Goal: Information Seeking & Learning: Compare options

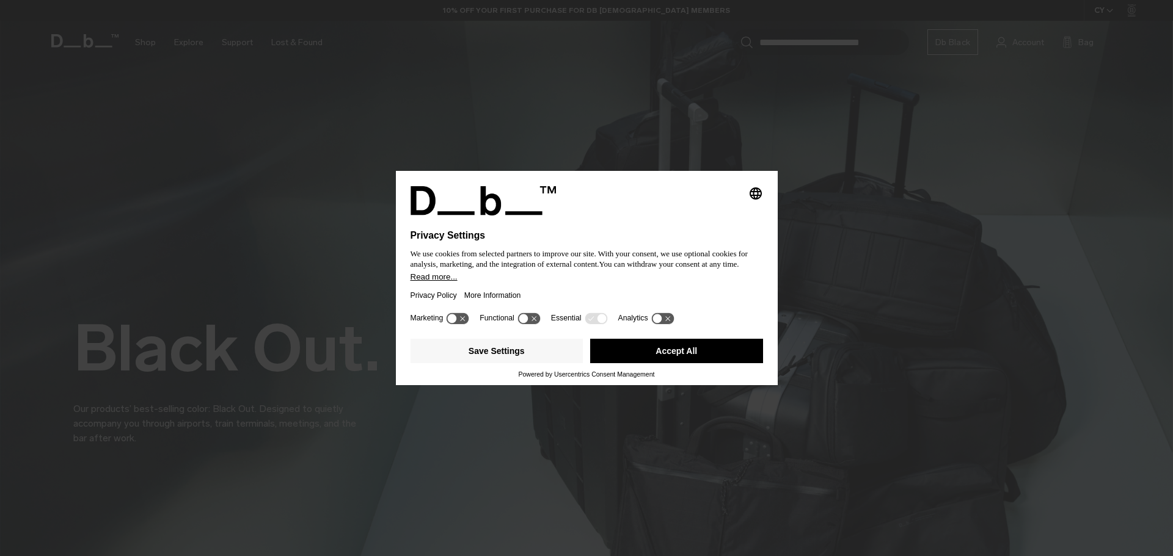
click at [668, 353] on button "Accept All" at bounding box center [676, 351] width 173 height 24
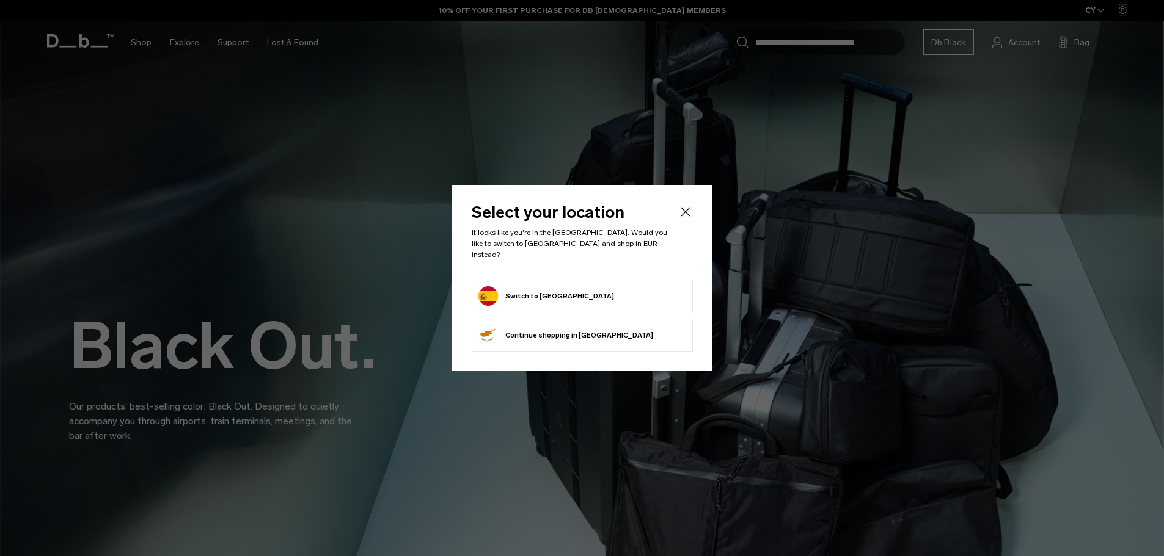
click at [537, 286] on button "Switch to Spain" at bounding box center [546, 296] width 136 height 20
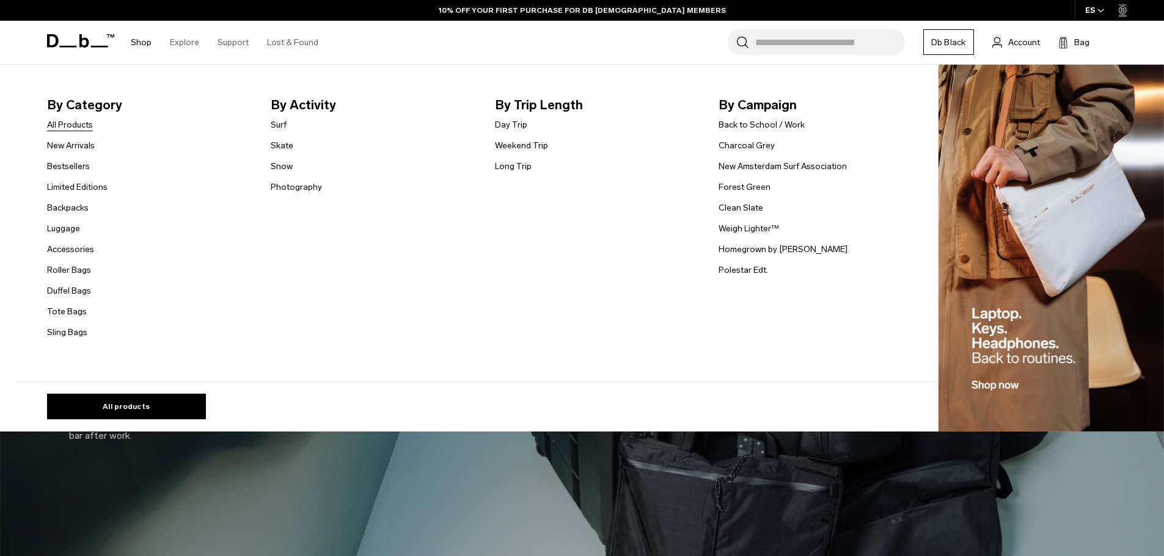
click at [72, 129] on link "All Products" at bounding box center [70, 125] width 46 height 13
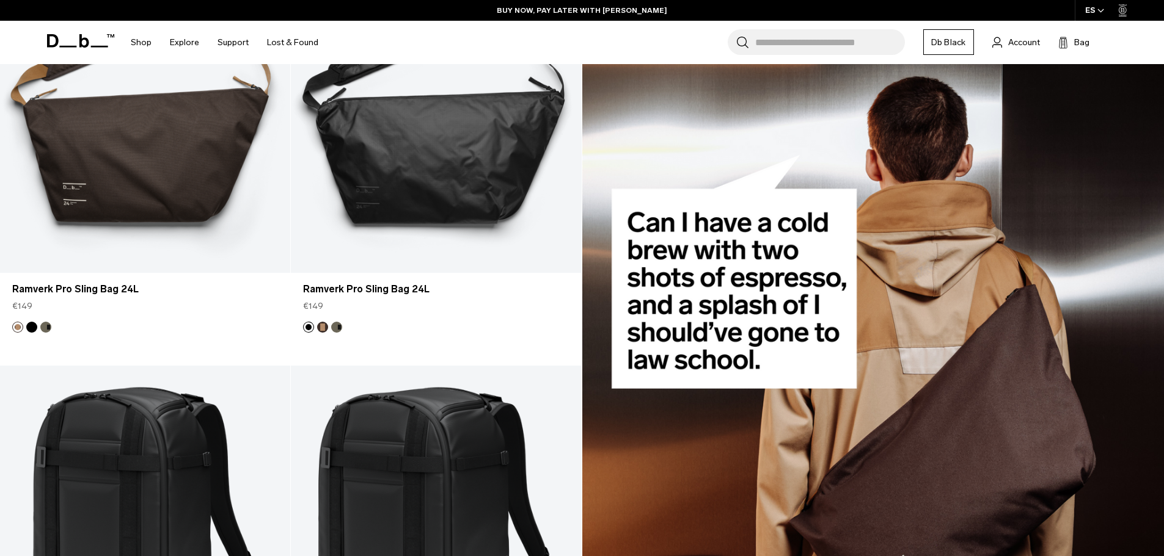
scroll to position [1100, 0]
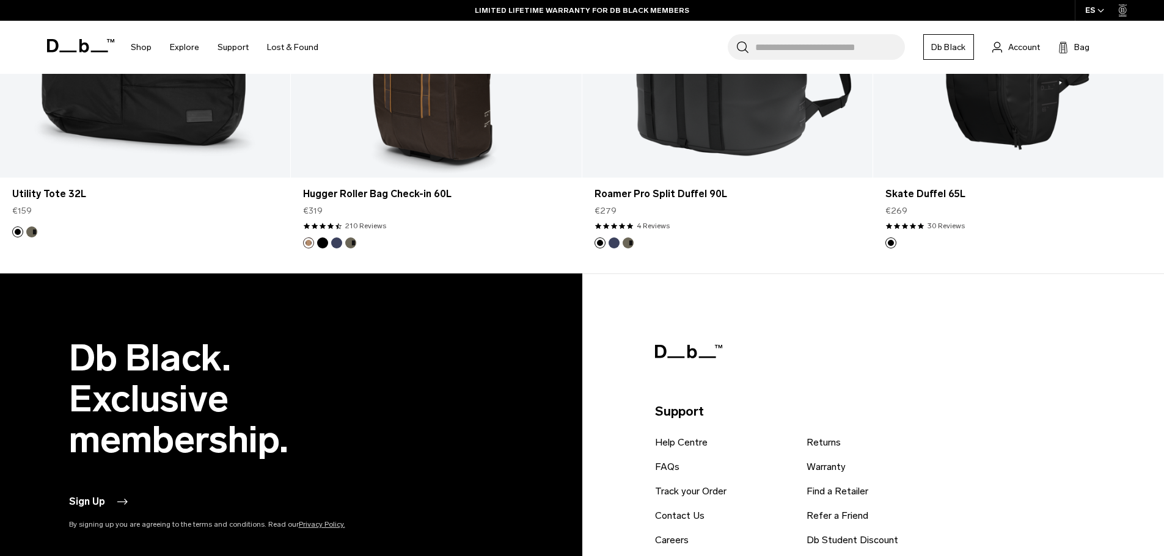
scroll to position [3769, 0]
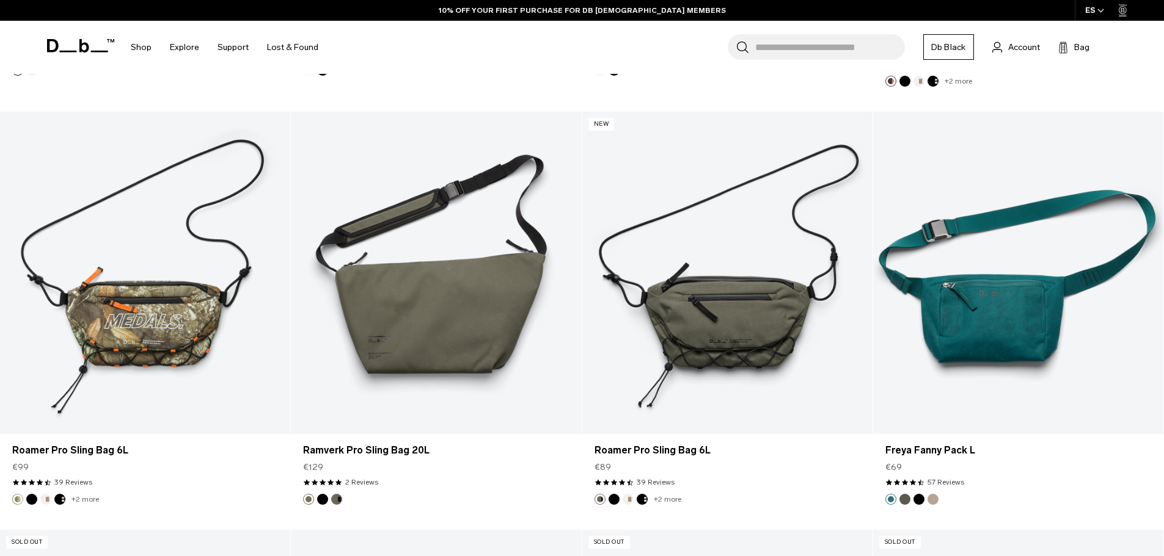
scroll to position [2627, 0]
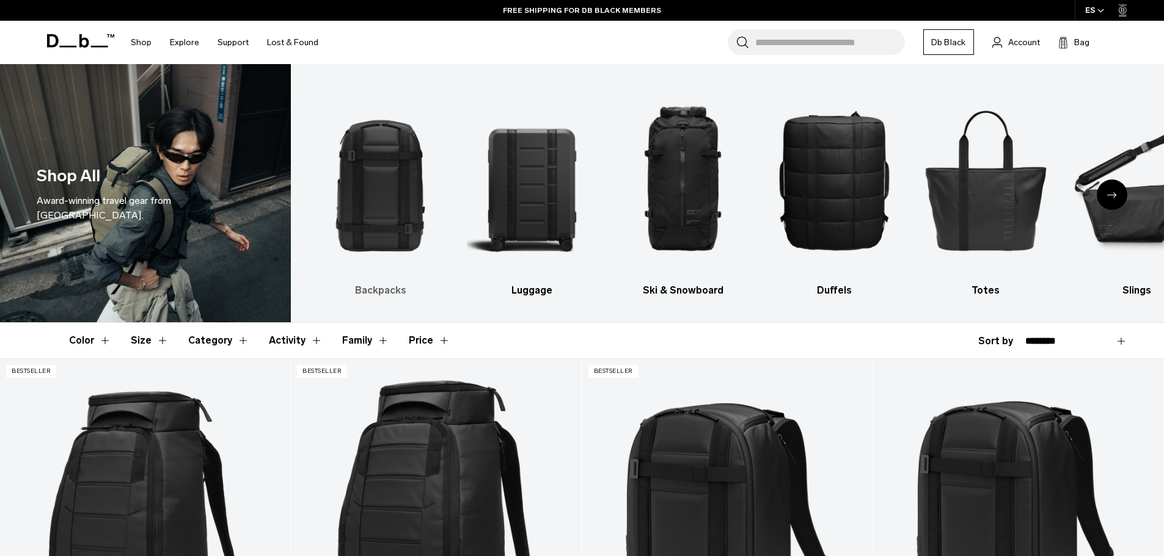
click at [384, 210] on img "1 / 10" at bounding box center [380, 179] width 130 height 195
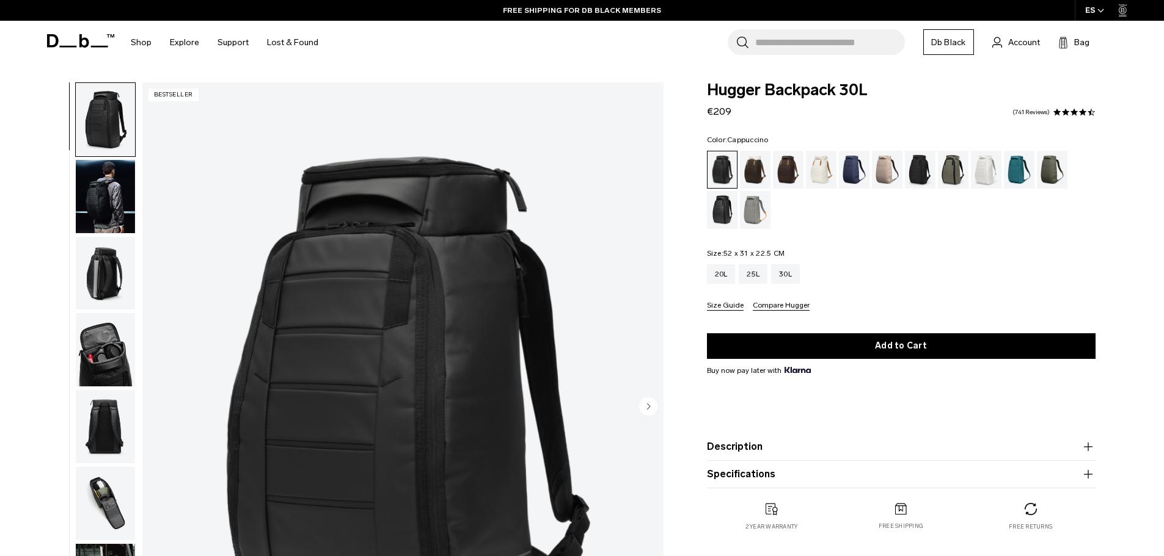
click at [753, 168] on div "Cappuccino" at bounding box center [755, 170] width 31 height 38
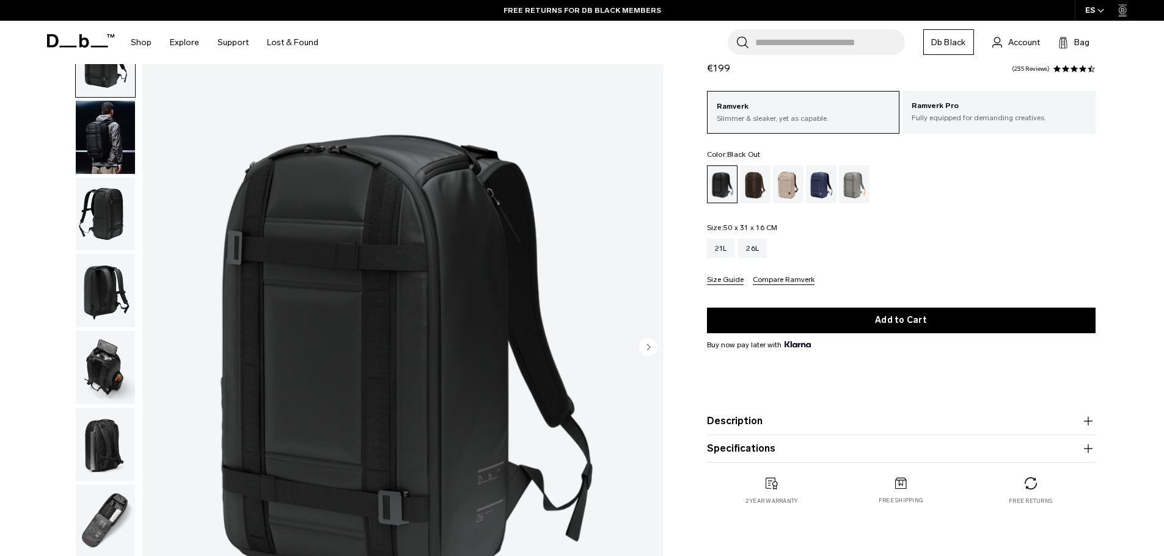
scroll to position [122, 0]
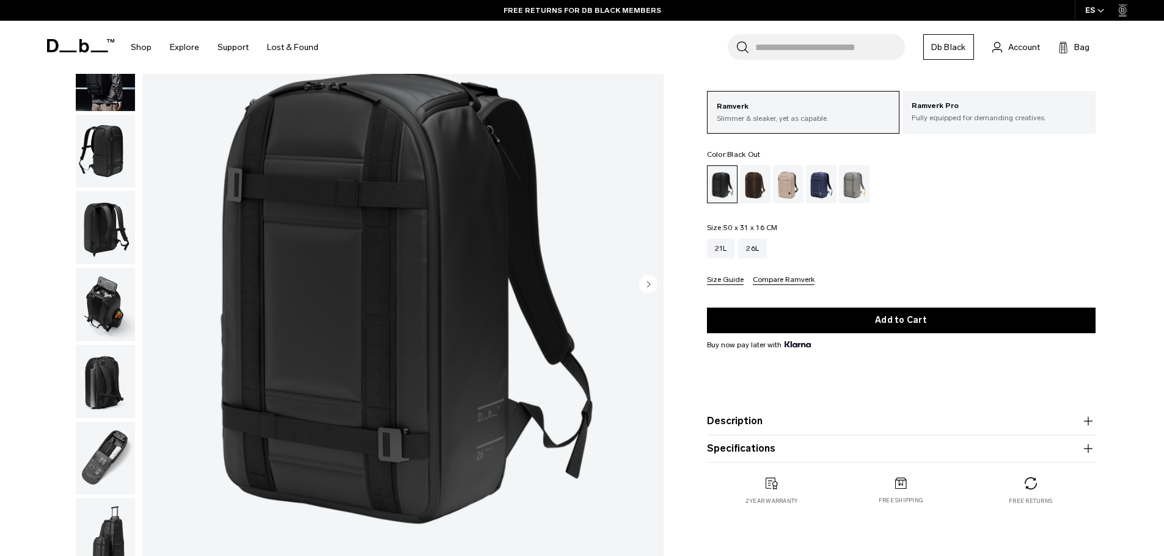
click at [643, 283] on circle "Next slide" at bounding box center [648, 284] width 18 height 18
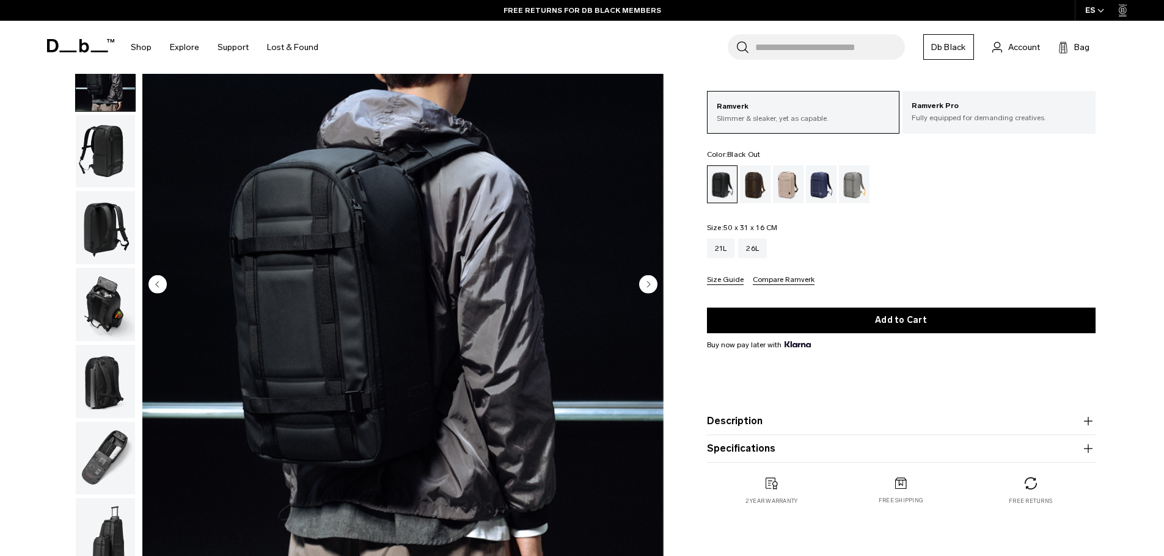
click at [643, 283] on circle "Next slide" at bounding box center [648, 284] width 18 height 18
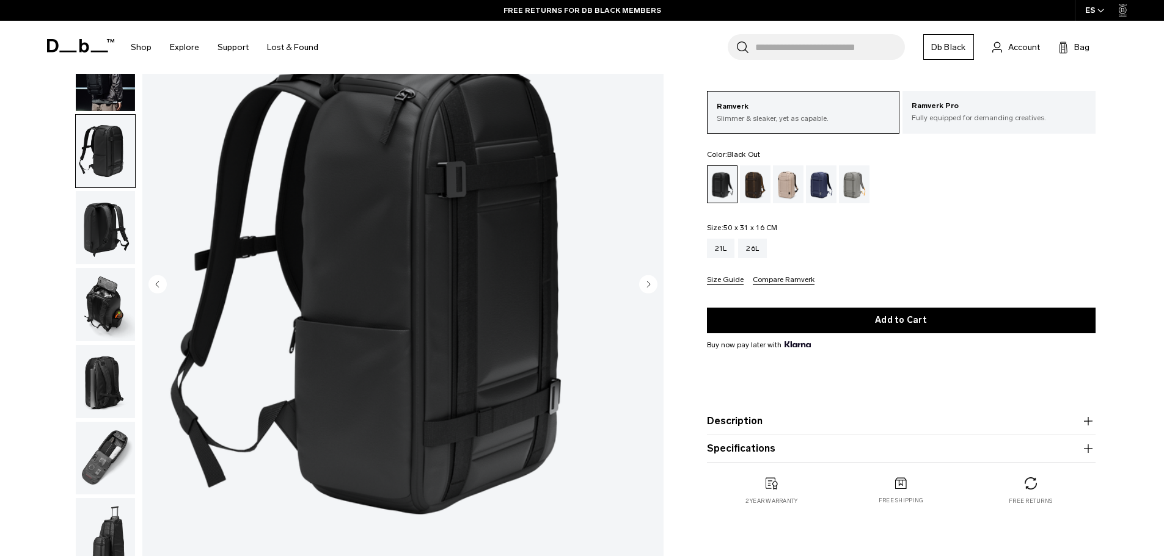
click at [643, 283] on circle "Next slide" at bounding box center [648, 284] width 18 height 18
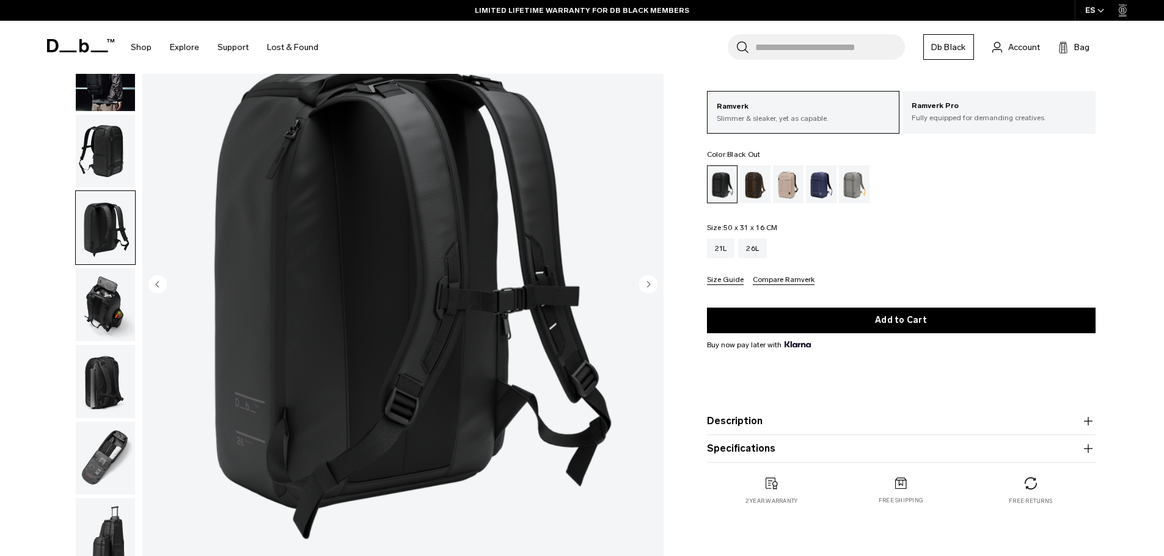
click at [643, 283] on circle "Next slide" at bounding box center [648, 284] width 18 height 18
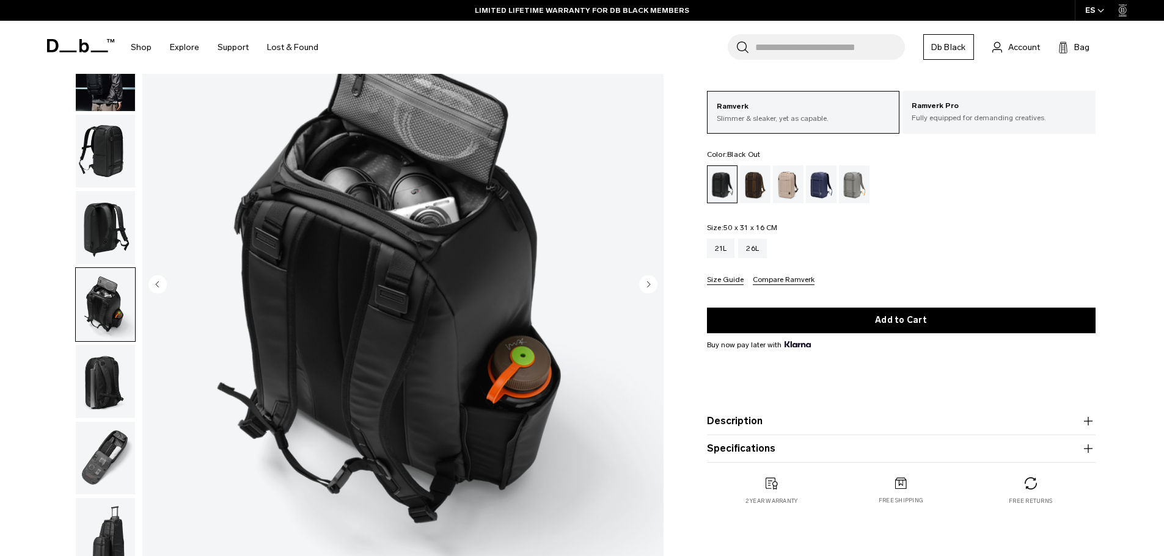
click at [643, 283] on circle "Next slide" at bounding box center [648, 284] width 18 height 18
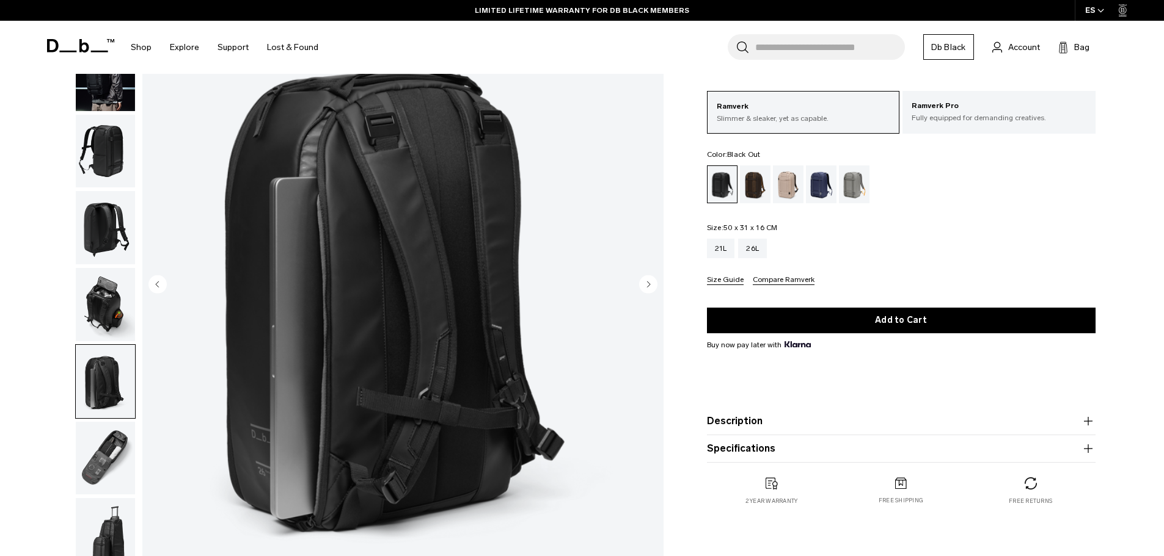
click at [643, 283] on circle "Next slide" at bounding box center [648, 284] width 18 height 18
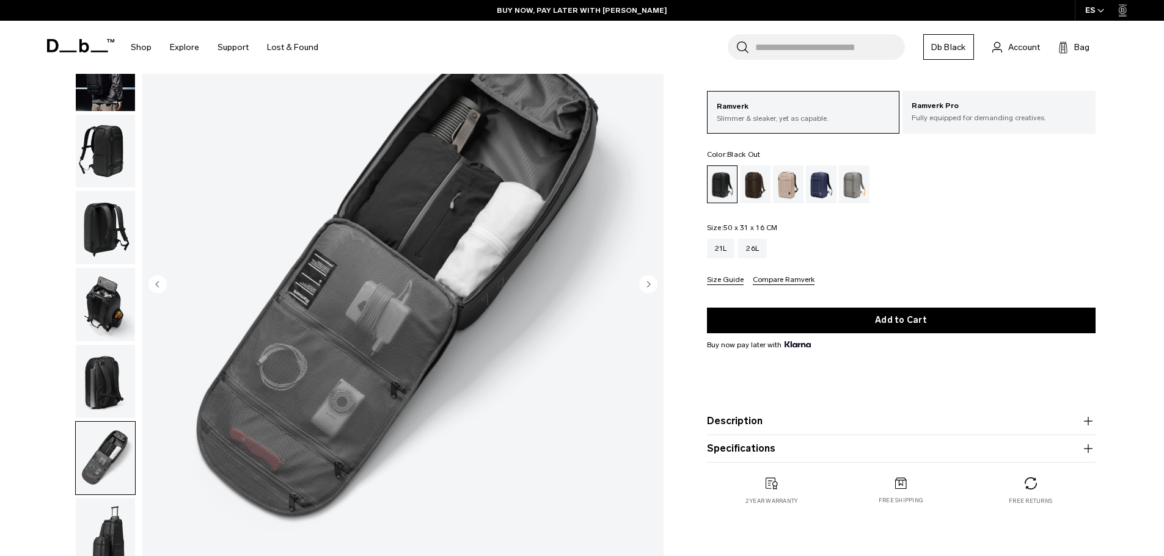
click at [643, 283] on circle "Next slide" at bounding box center [648, 284] width 18 height 18
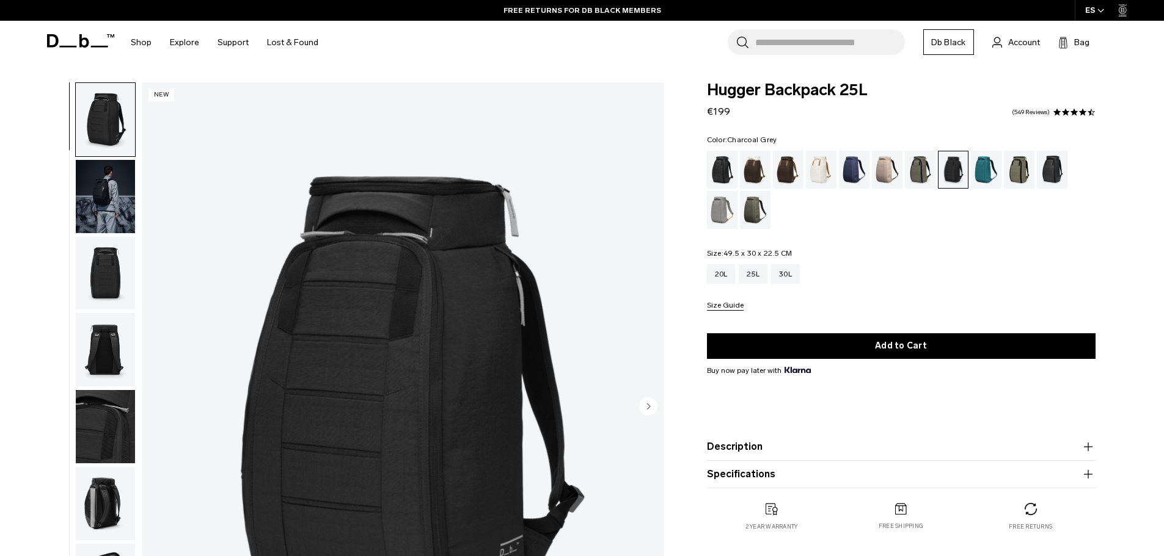
click at [114, 438] on img "button" at bounding box center [105, 426] width 59 height 73
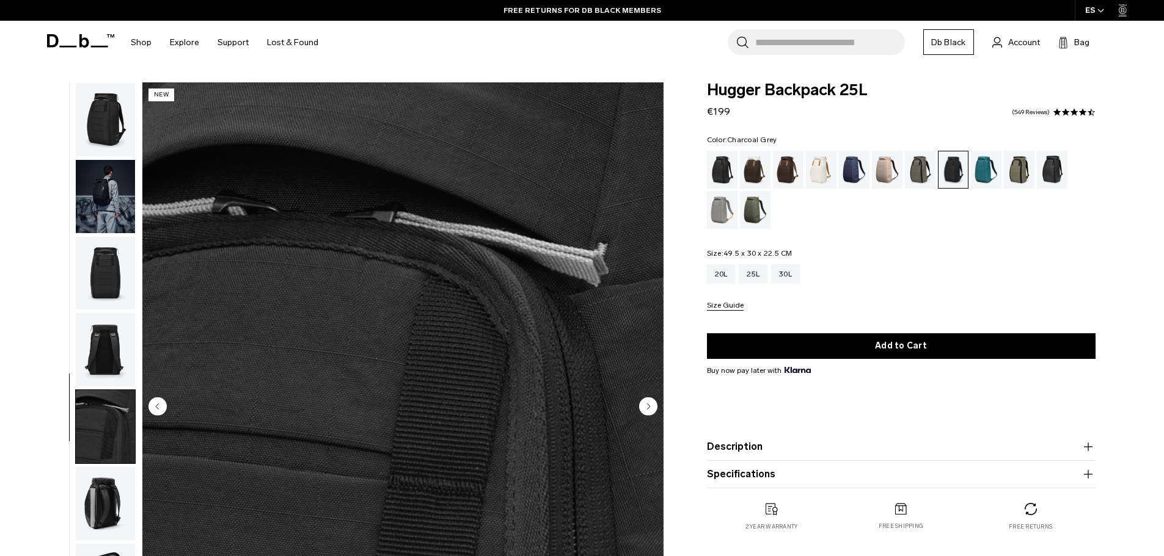
scroll to position [38, 0]
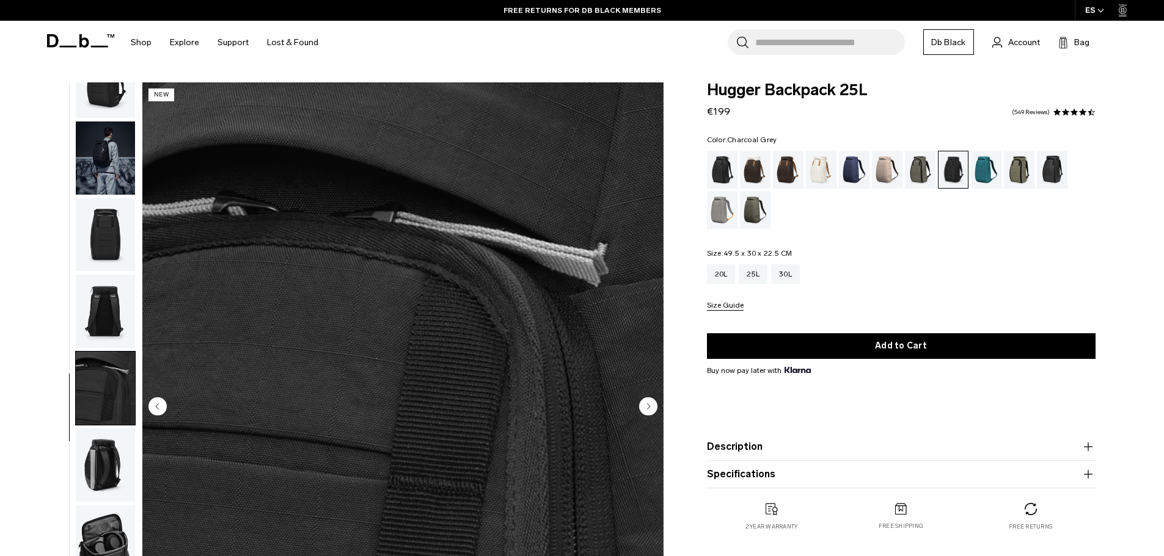
click at [651, 414] on circle "Next slide" at bounding box center [648, 406] width 18 height 18
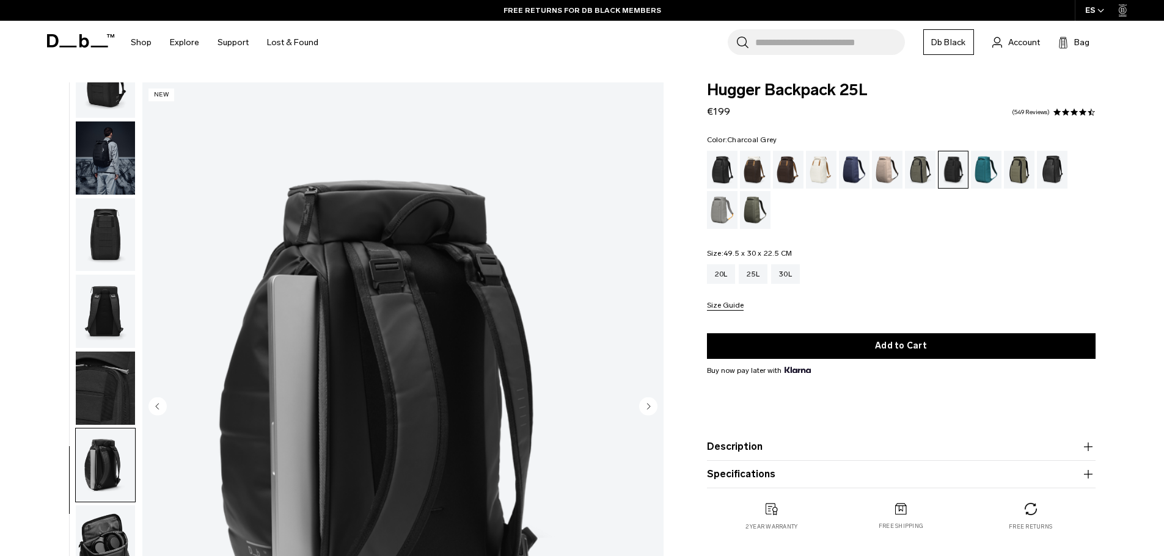
click at [651, 414] on circle "Next slide" at bounding box center [648, 406] width 18 height 18
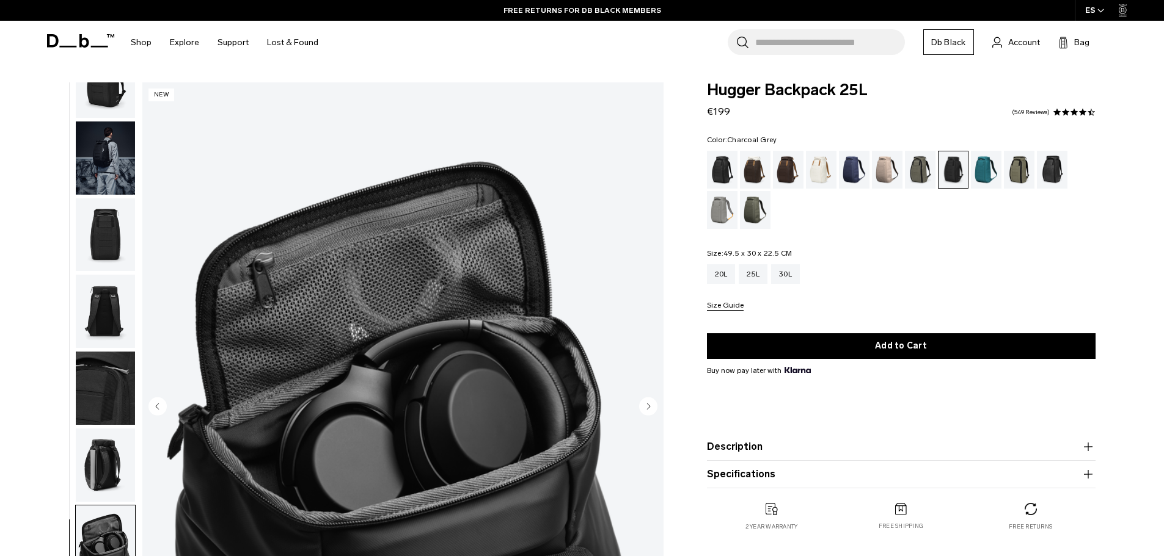
click at [651, 414] on circle "Next slide" at bounding box center [648, 406] width 18 height 18
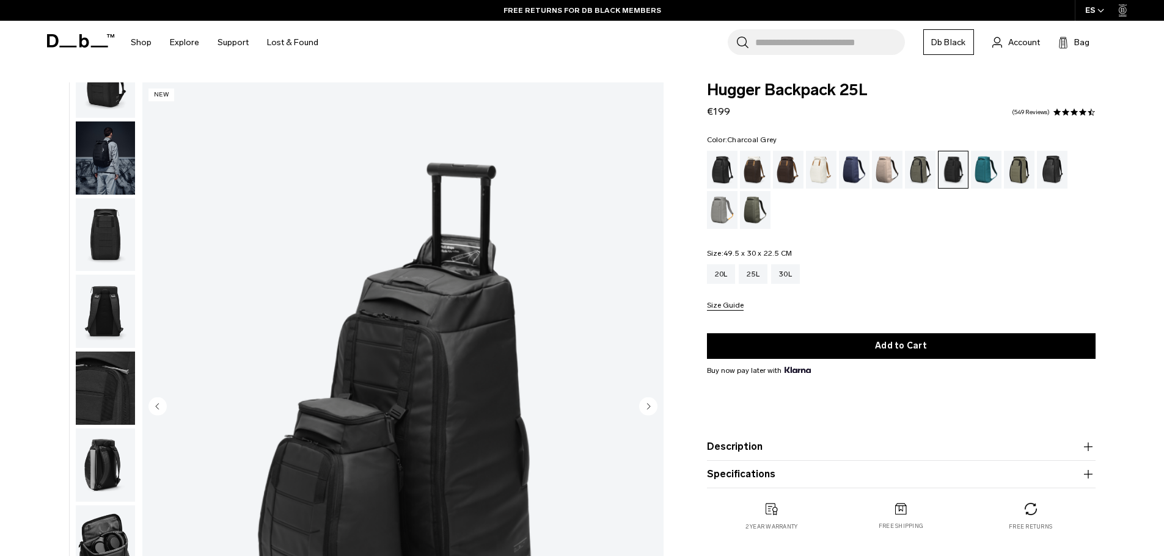
click at [651, 414] on circle "Next slide" at bounding box center [648, 406] width 18 height 18
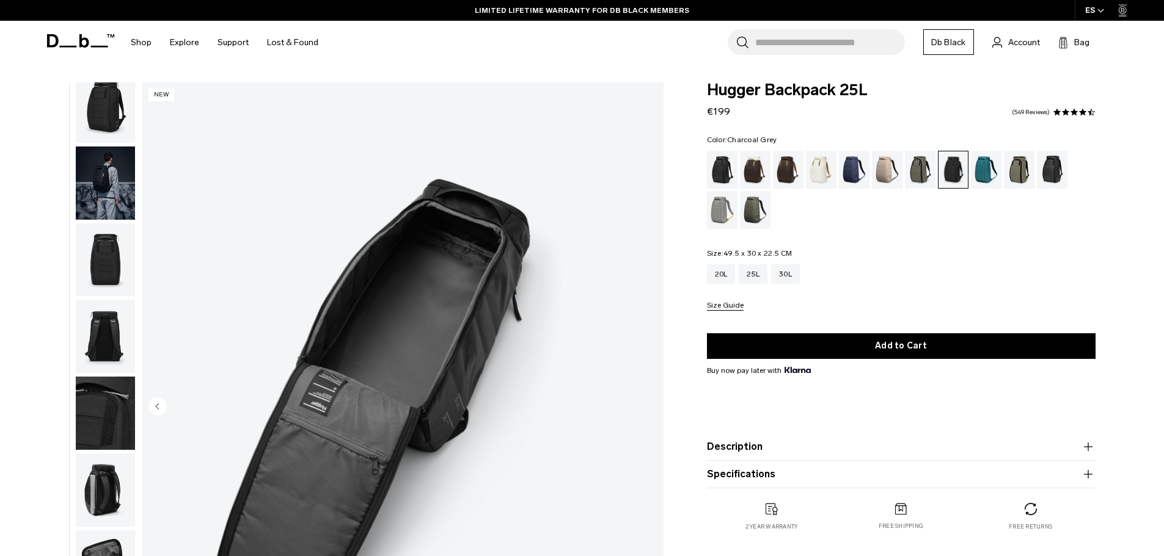
scroll to position [0, 0]
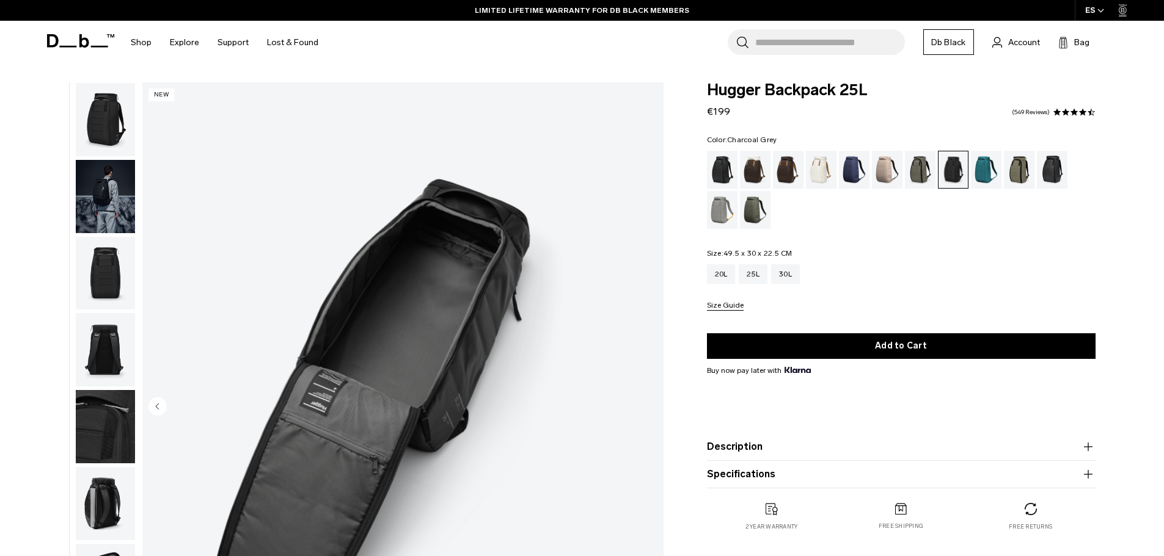
click at [112, 141] on img "button" at bounding box center [105, 119] width 59 height 73
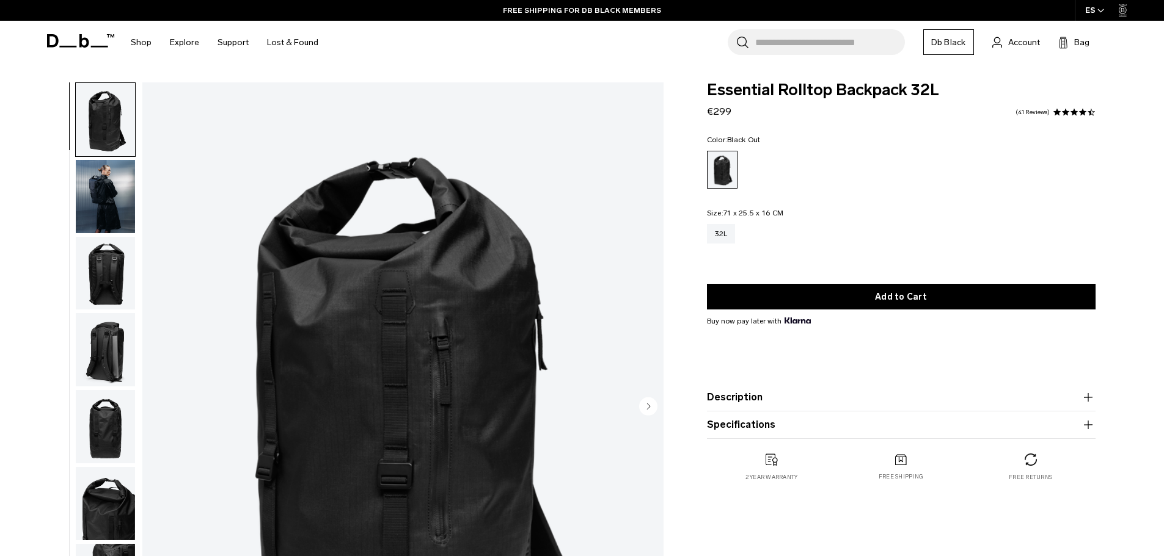
click at [108, 328] on img "button" at bounding box center [105, 349] width 59 height 73
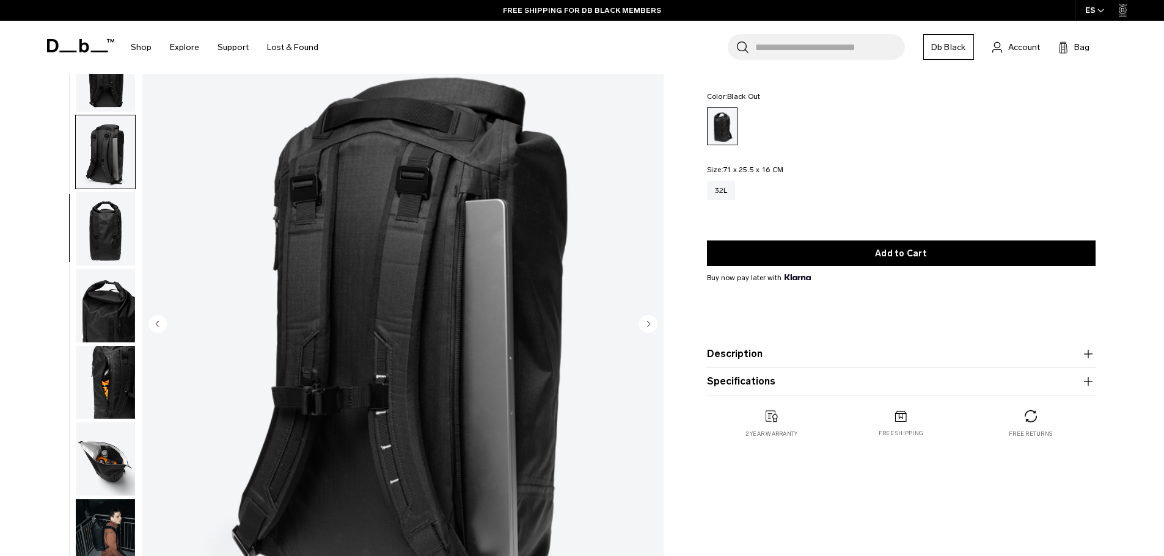
scroll to position [61, 0]
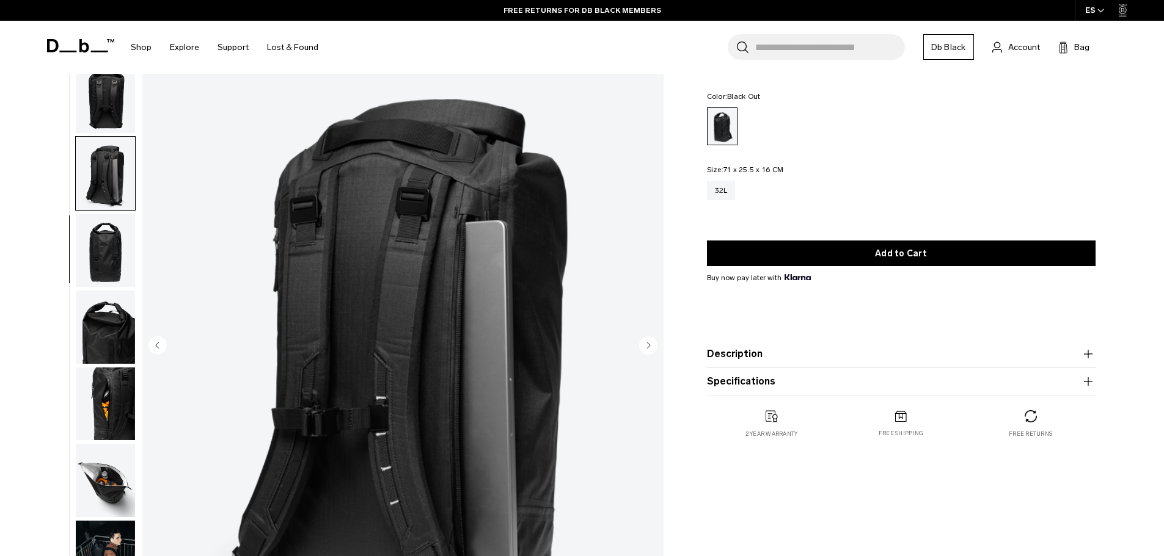
click at [114, 259] on img "button" at bounding box center [105, 250] width 59 height 73
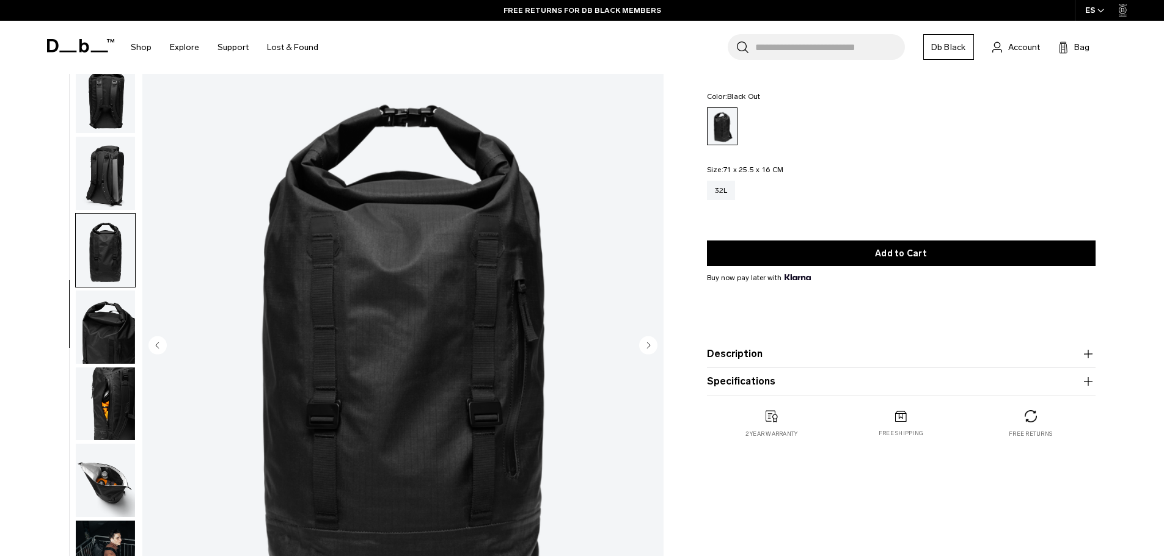
click at [111, 321] on img "button" at bounding box center [105, 327] width 59 height 73
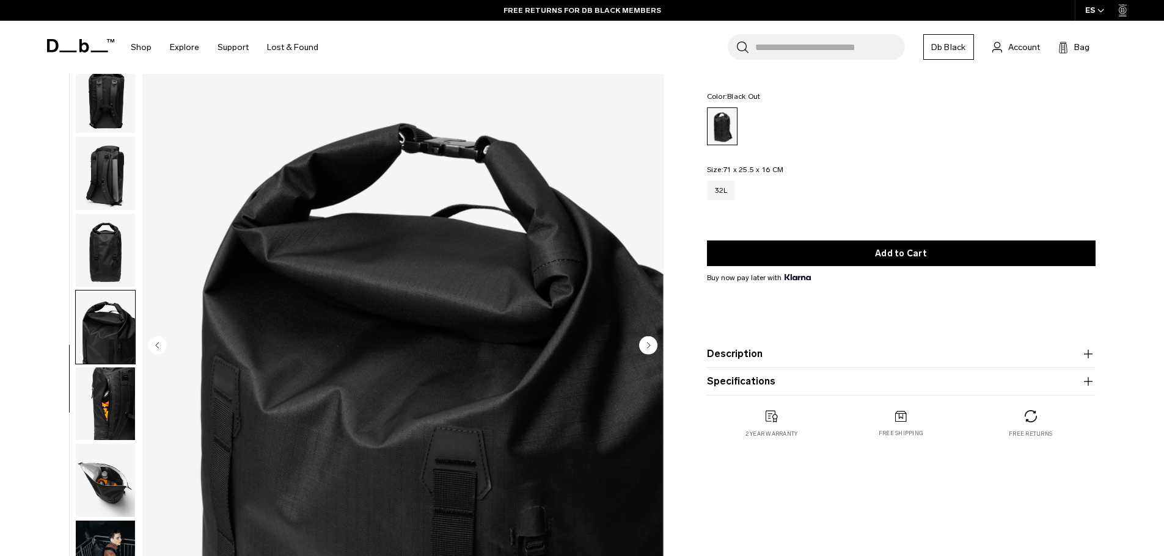
click at [104, 383] on img "button" at bounding box center [105, 404] width 59 height 73
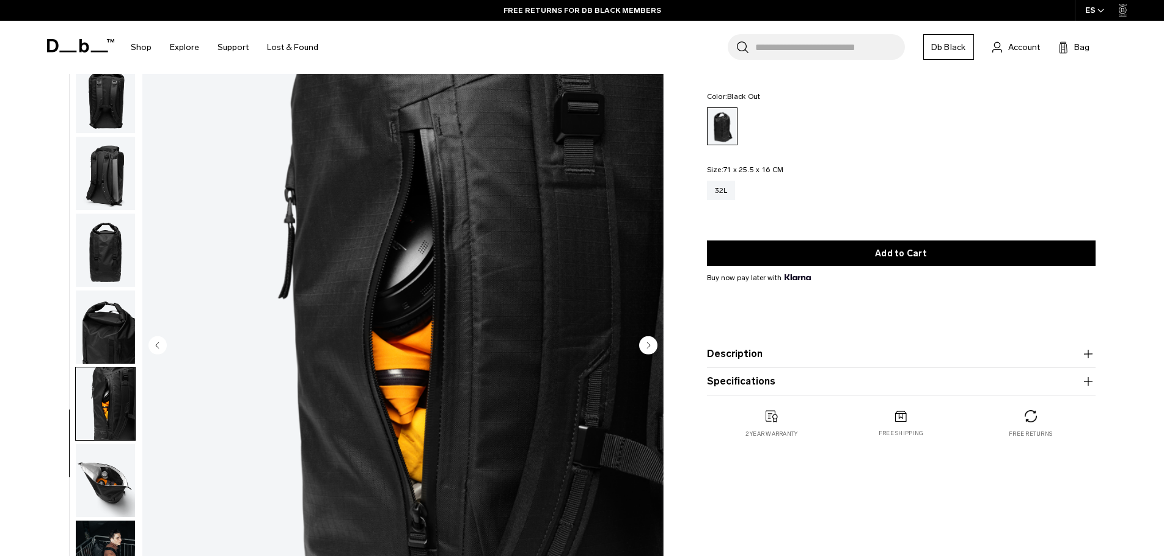
click at [101, 490] on img "button" at bounding box center [105, 480] width 59 height 73
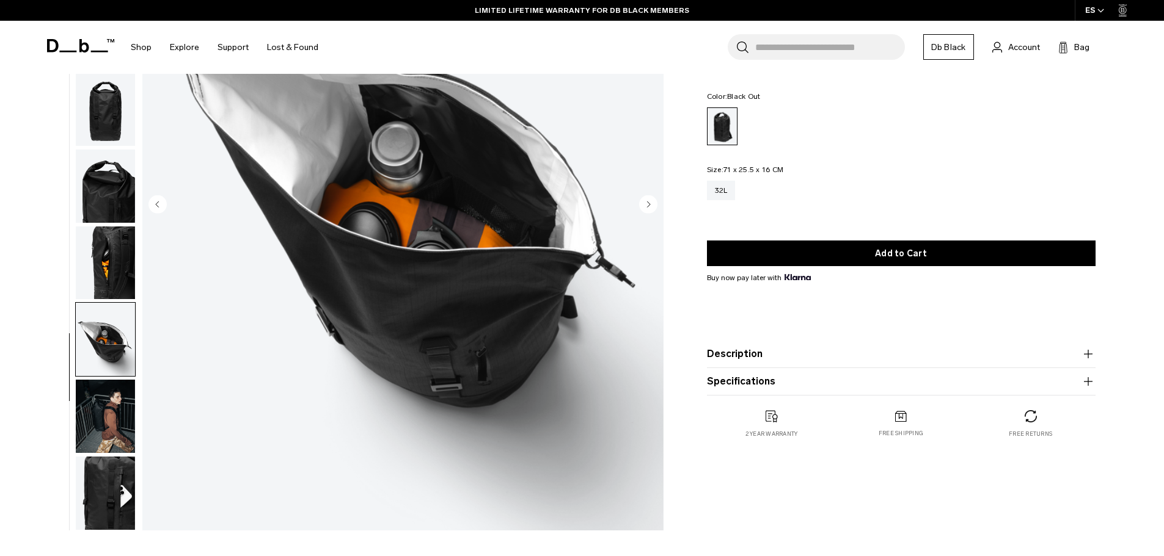
scroll to position [244, 0]
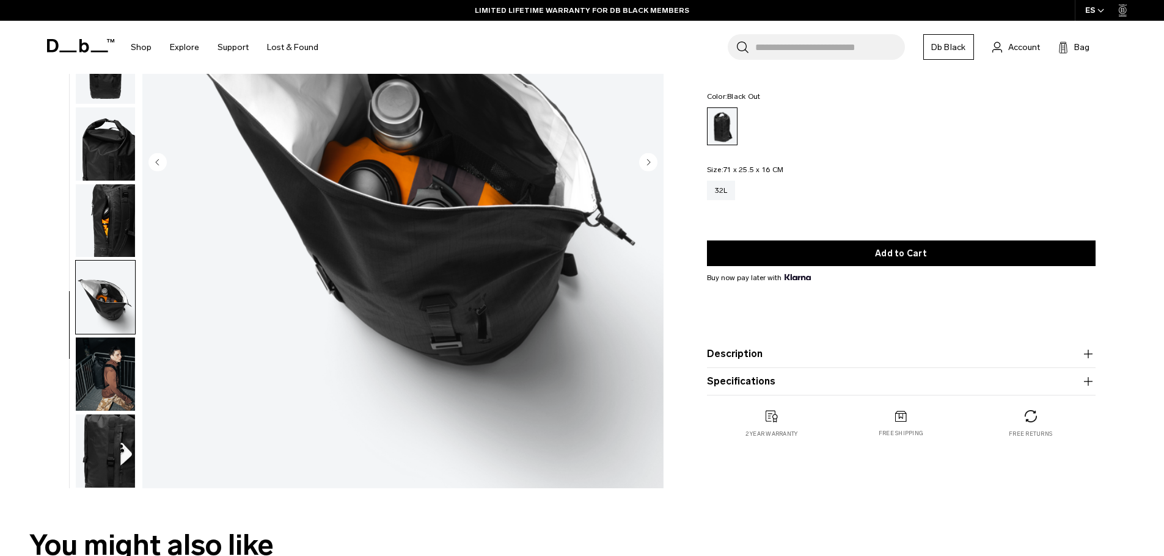
click at [108, 383] on img "button" at bounding box center [105, 374] width 59 height 73
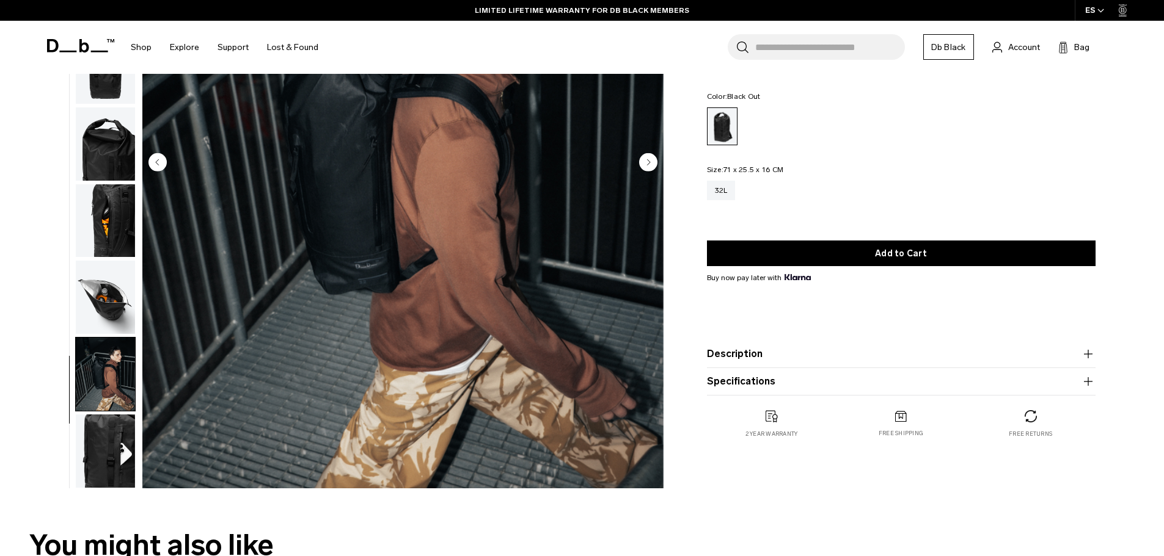
click at [106, 445] on img "button" at bounding box center [105, 451] width 59 height 73
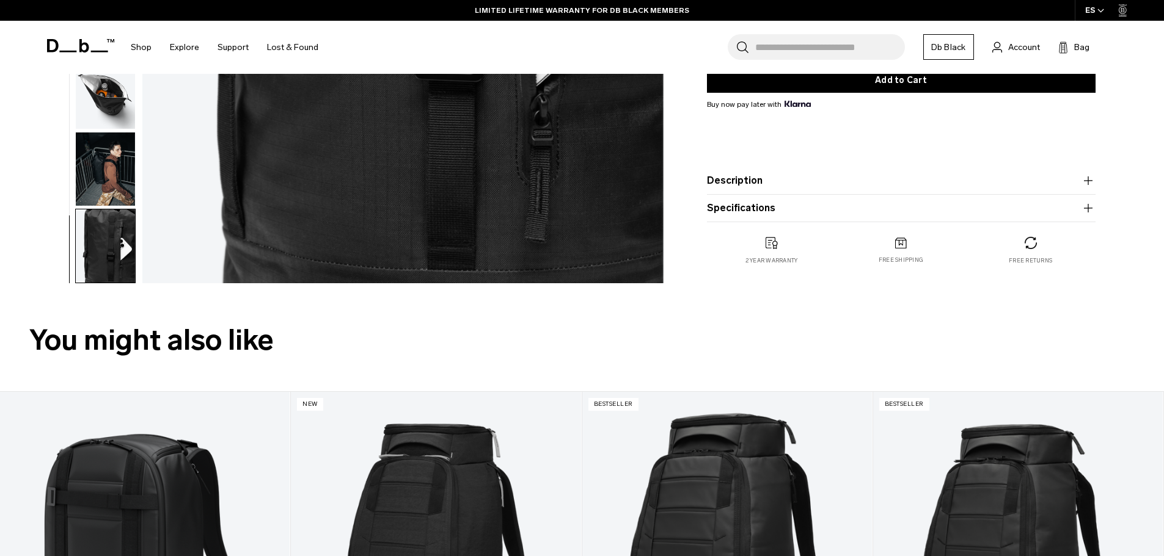
scroll to position [489, 0]
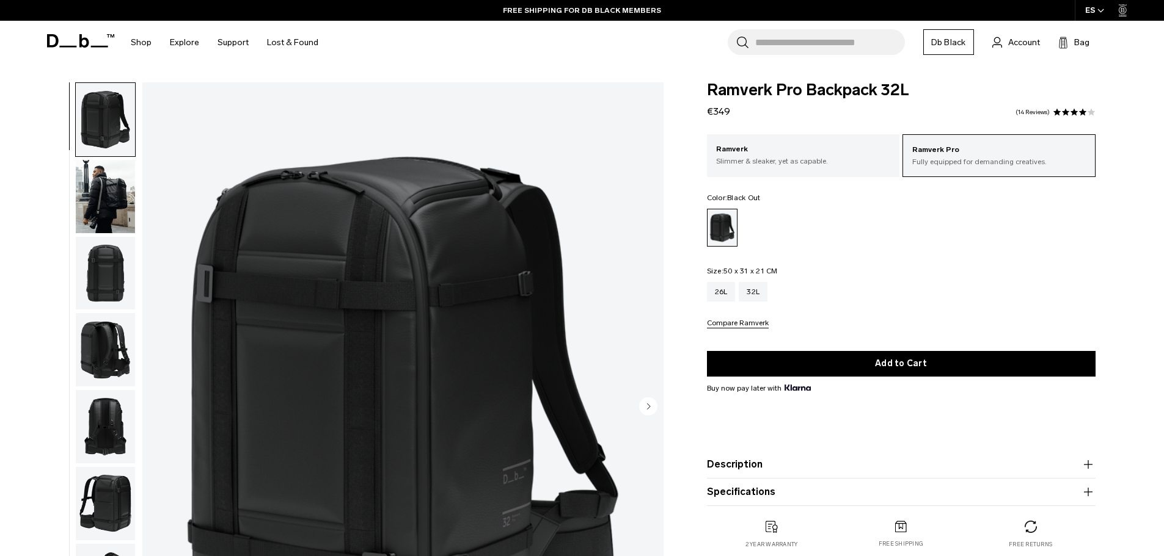
click at [108, 196] on img "button" at bounding box center [105, 196] width 59 height 73
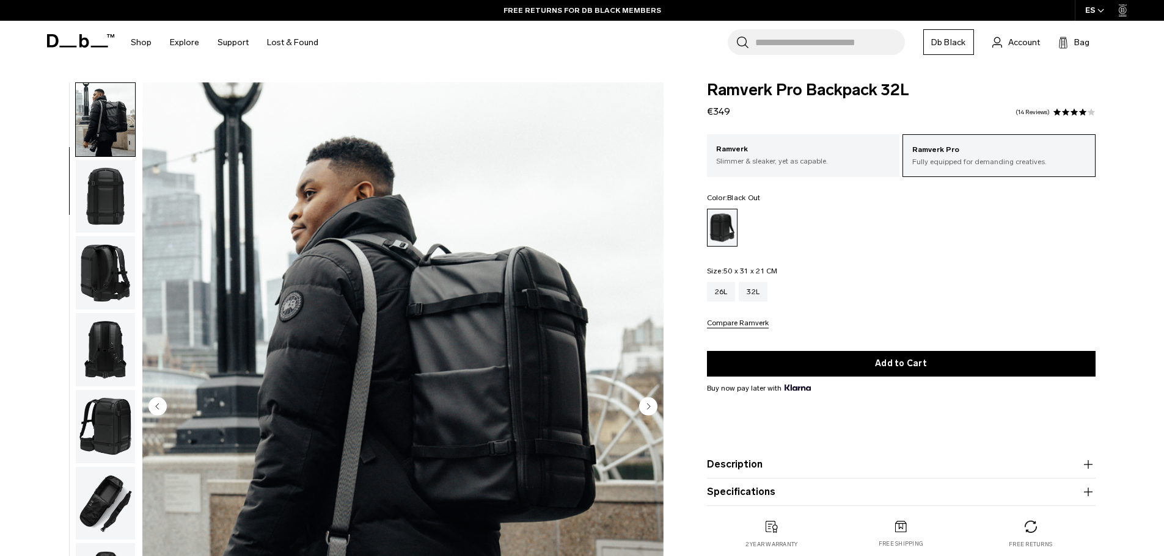
scroll to position [115, 0]
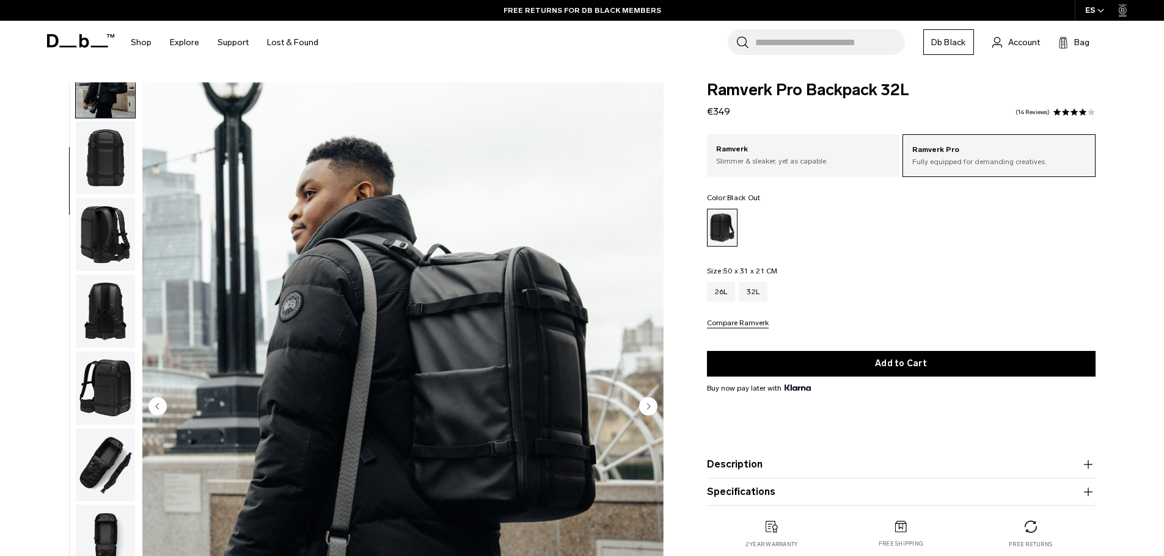
click at [104, 447] on img "button" at bounding box center [105, 465] width 59 height 73
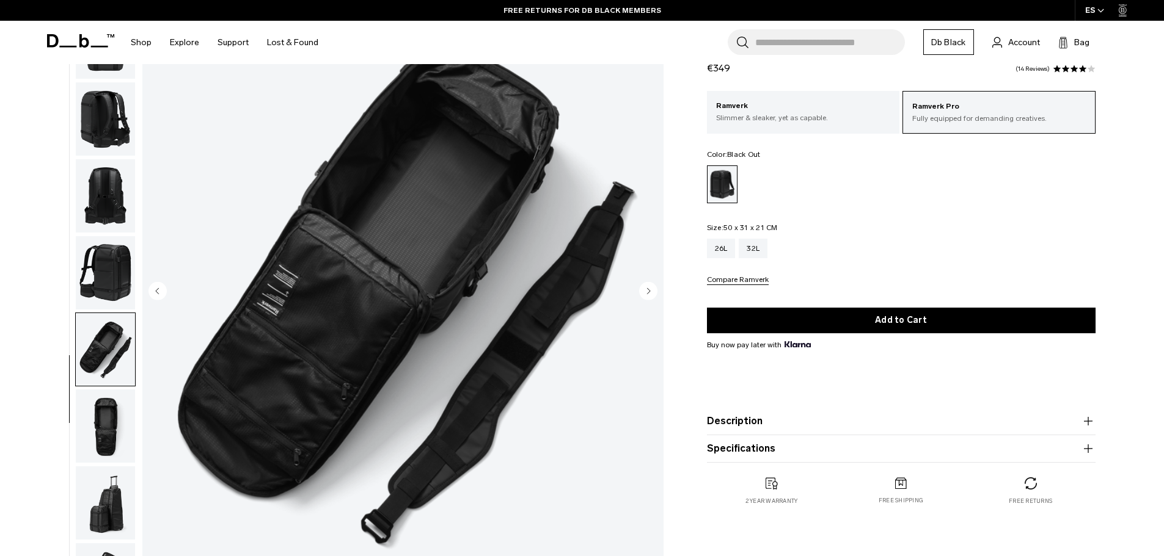
scroll to position [122, 0]
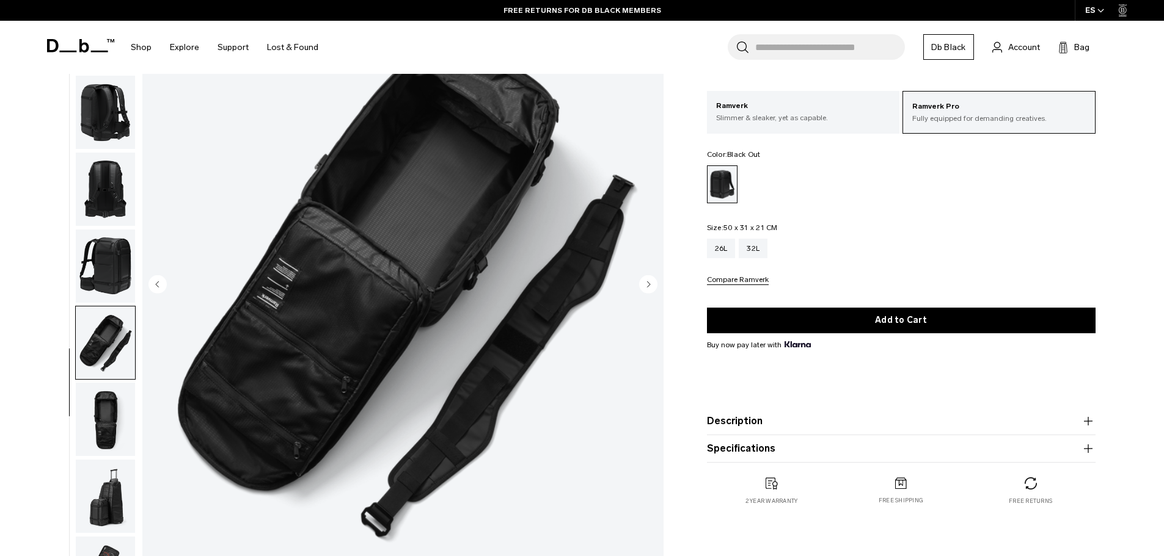
click at [106, 493] on img "button" at bounding box center [105, 496] width 59 height 73
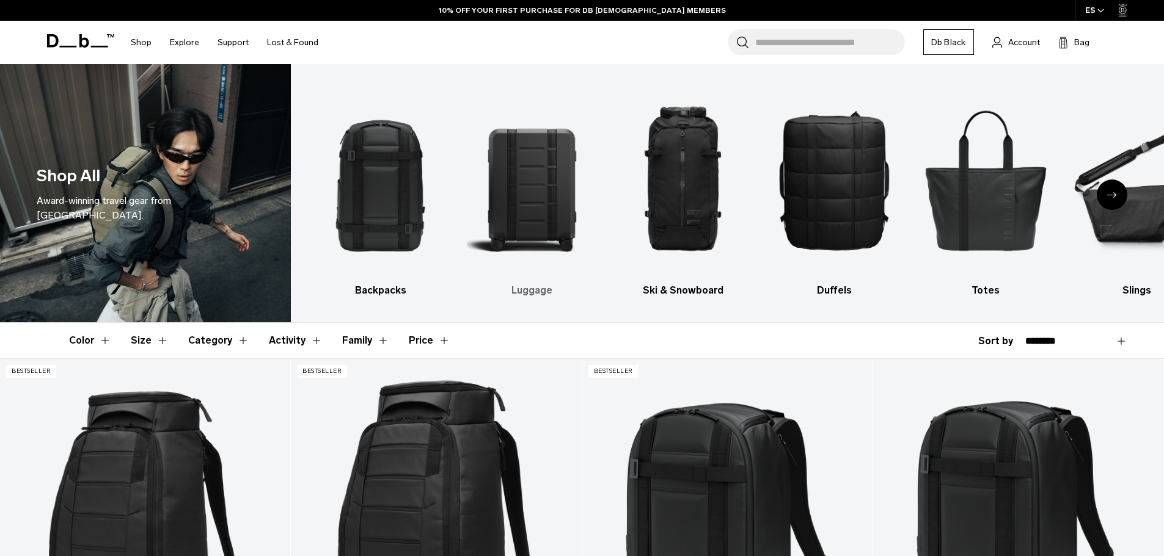
click at [530, 166] on img "2 / 10" at bounding box center [532, 179] width 130 height 195
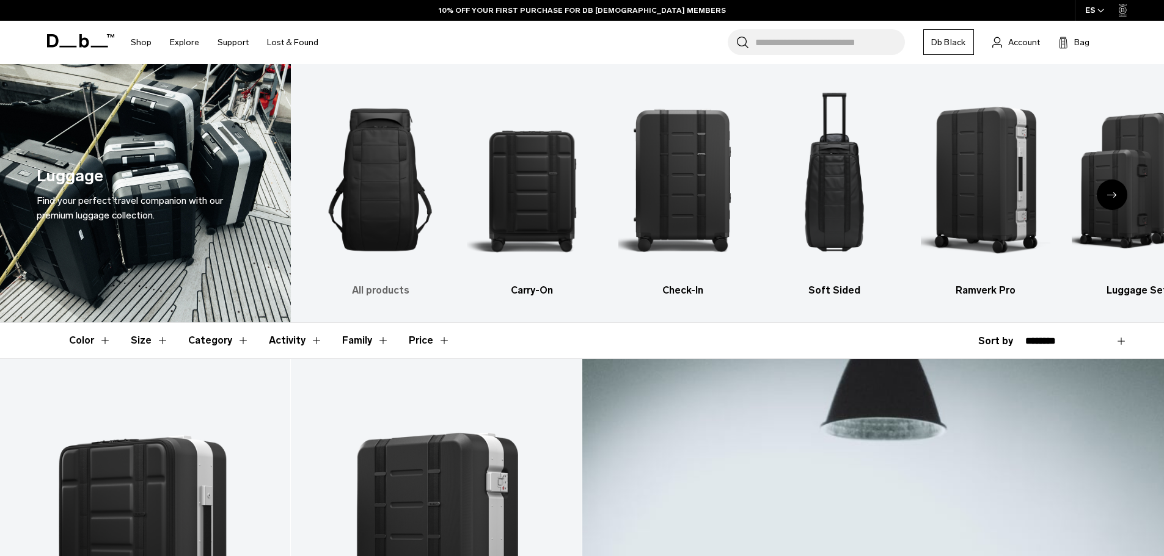
click at [396, 185] on img "1 / 6" at bounding box center [380, 179] width 130 height 195
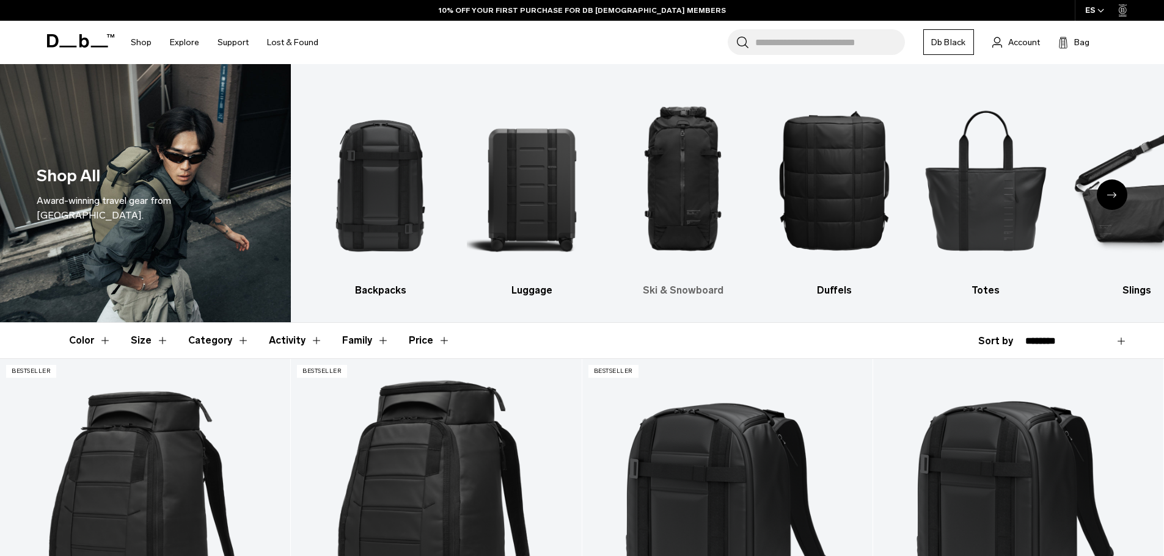
click at [694, 183] on img "3 / 10" at bounding box center [683, 179] width 130 height 195
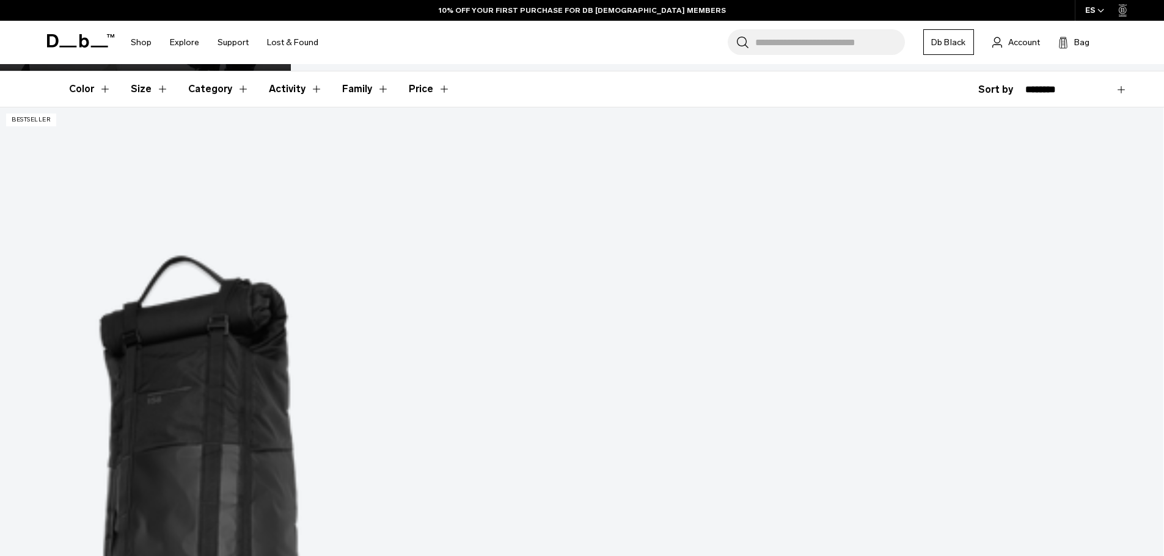
scroll to position [245, 0]
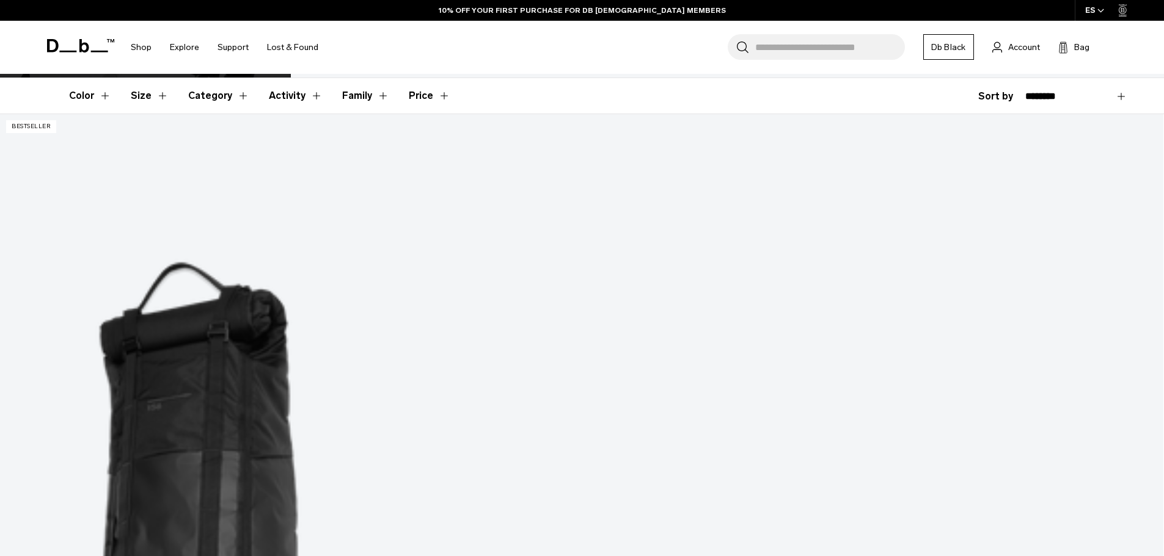
click at [1163, 57] on html "Skip to content BUY NOW, PAY LATER WITH [PERSON_NAME] 10% OFF YOUR FIRST PURCHA…" at bounding box center [582, 33] width 1164 height 556
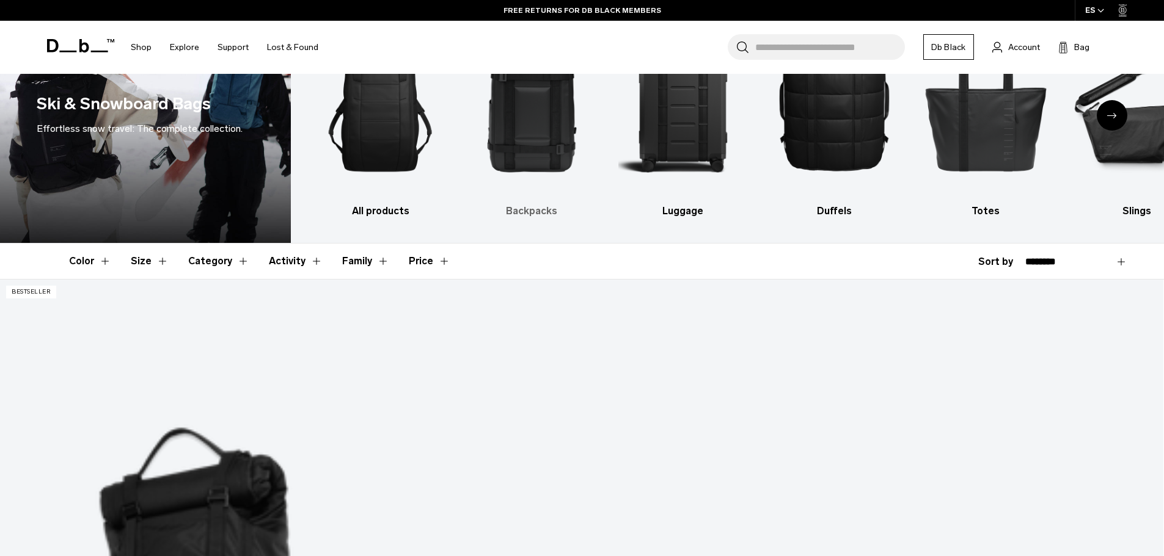
scroll to position [0, 0]
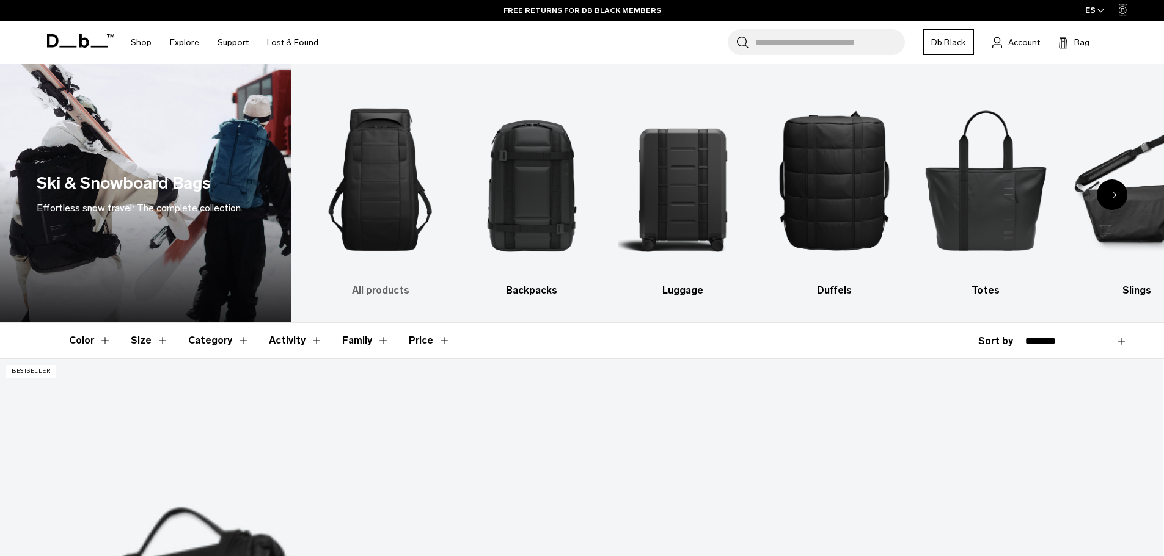
click at [382, 192] on img "1 / 10" at bounding box center [380, 179] width 130 height 195
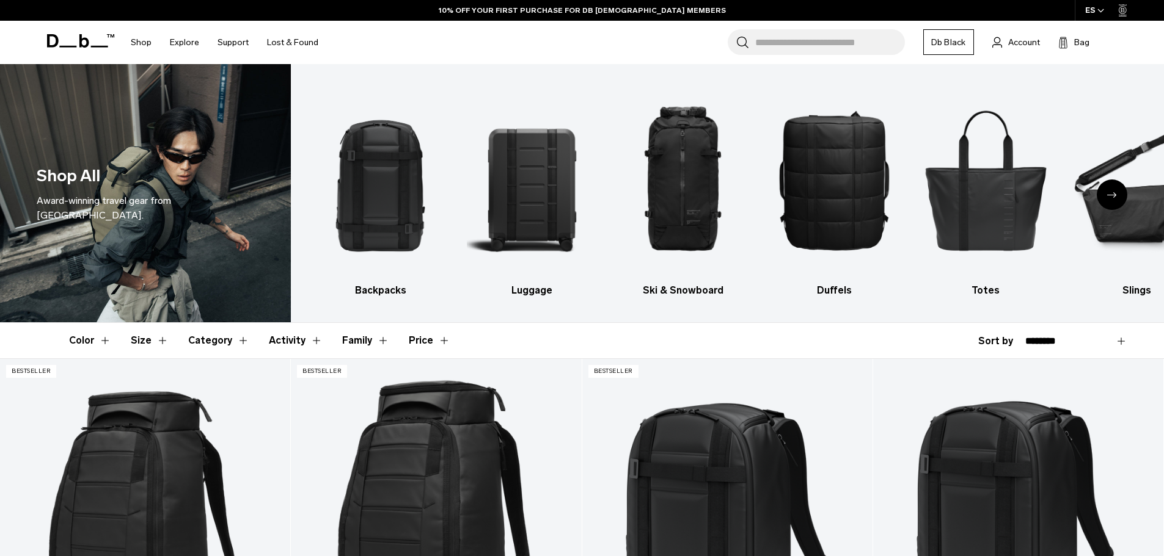
click at [1113, 193] on icon "Next slide" at bounding box center [1112, 194] width 10 height 5
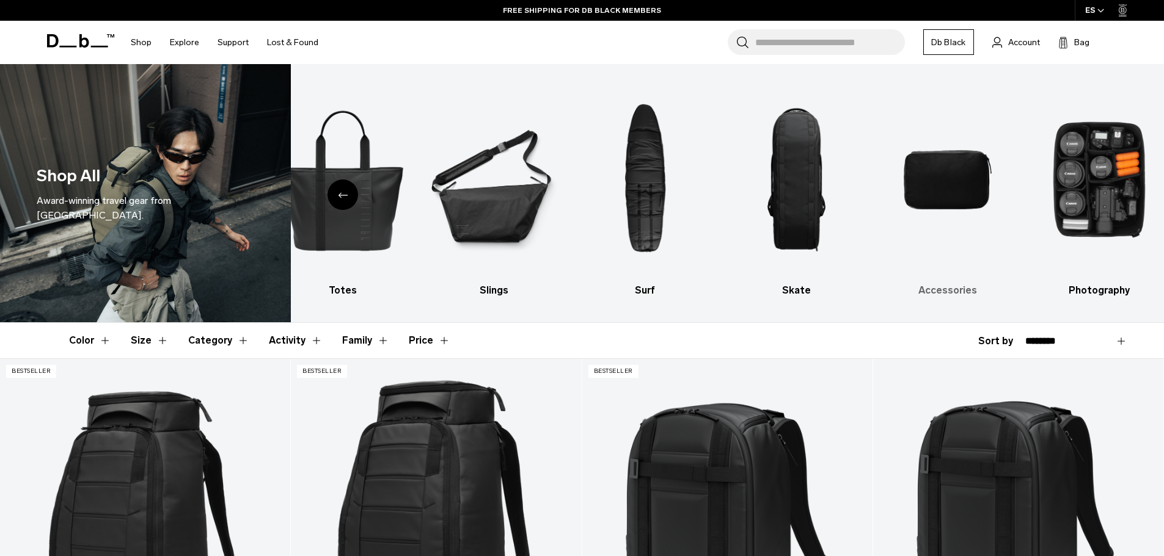
click at [941, 178] on img "9 / 10" at bounding box center [948, 179] width 130 height 195
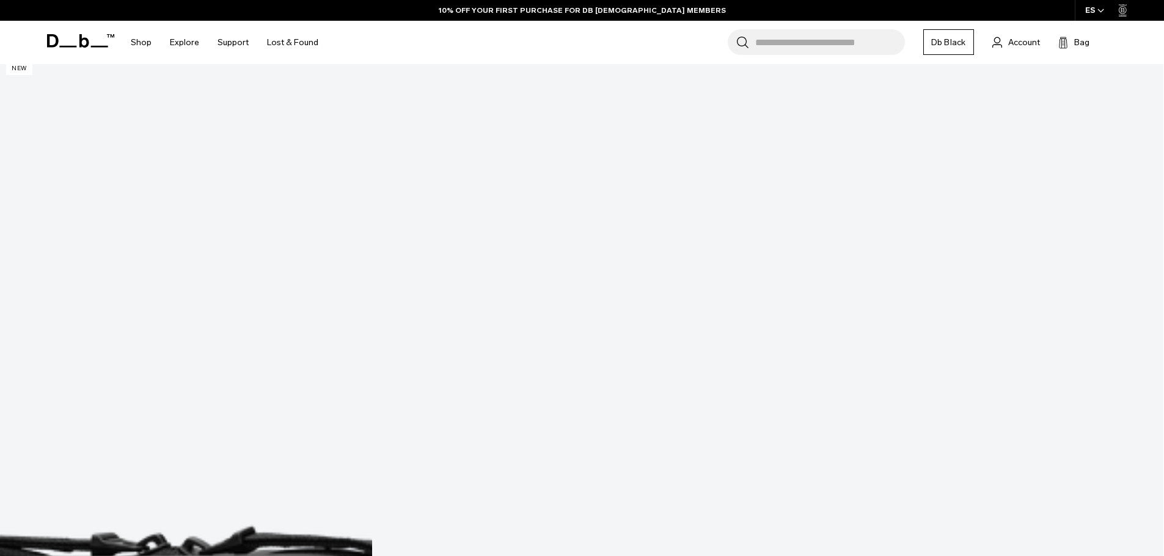
scroll to position [316, 0]
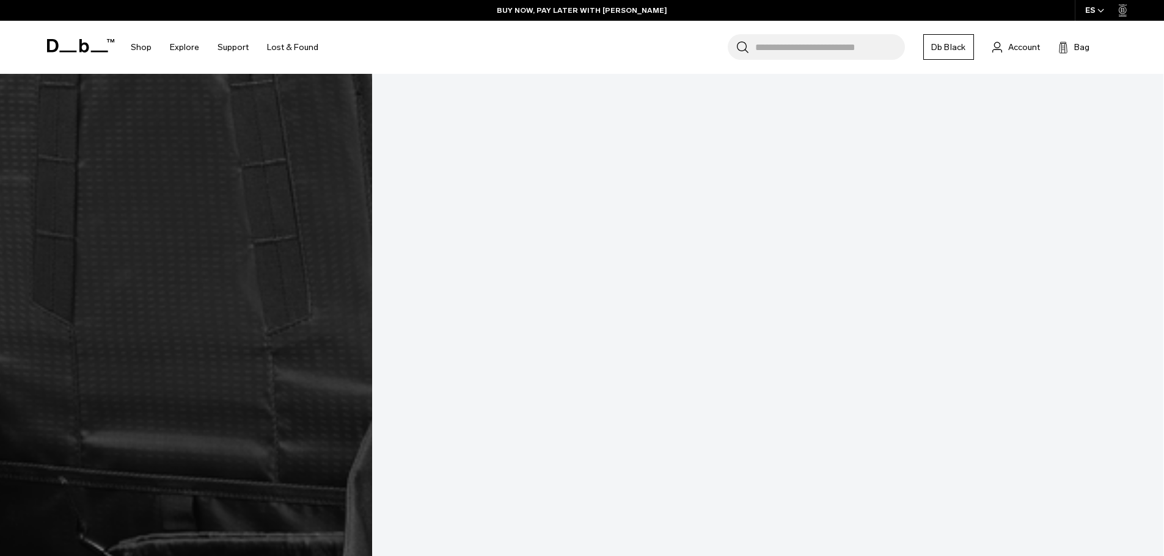
scroll to position [4728, 0]
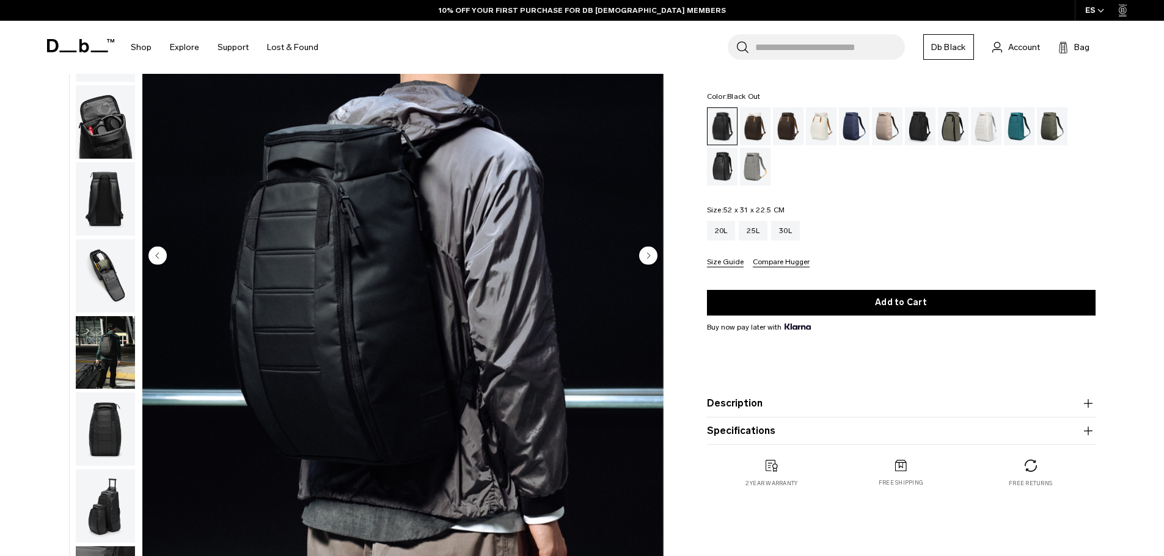
scroll to position [122, 0]
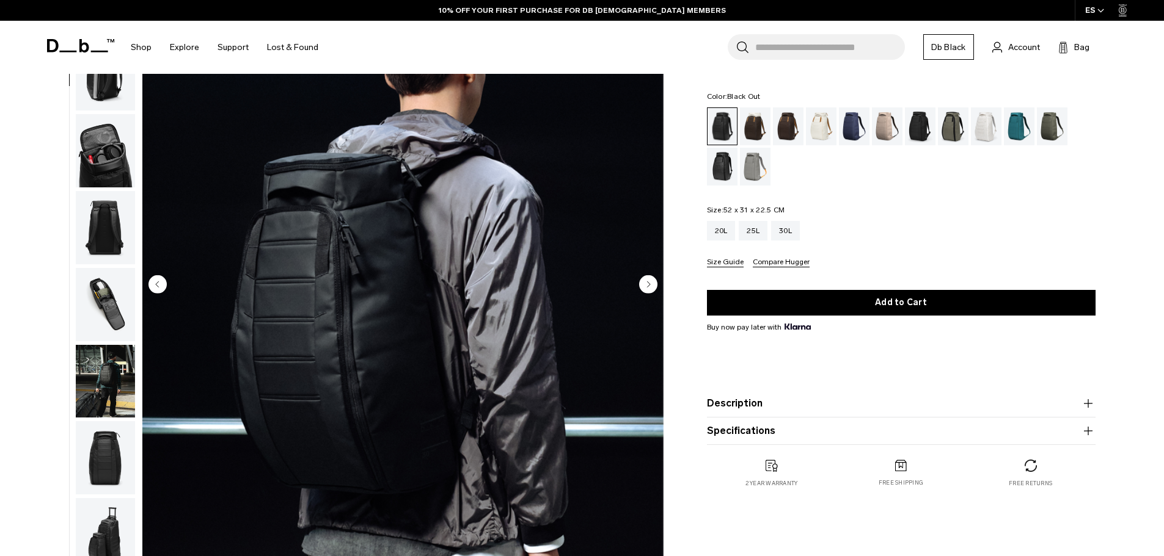
click at [647, 281] on circle "Next slide" at bounding box center [648, 284] width 18 height 18
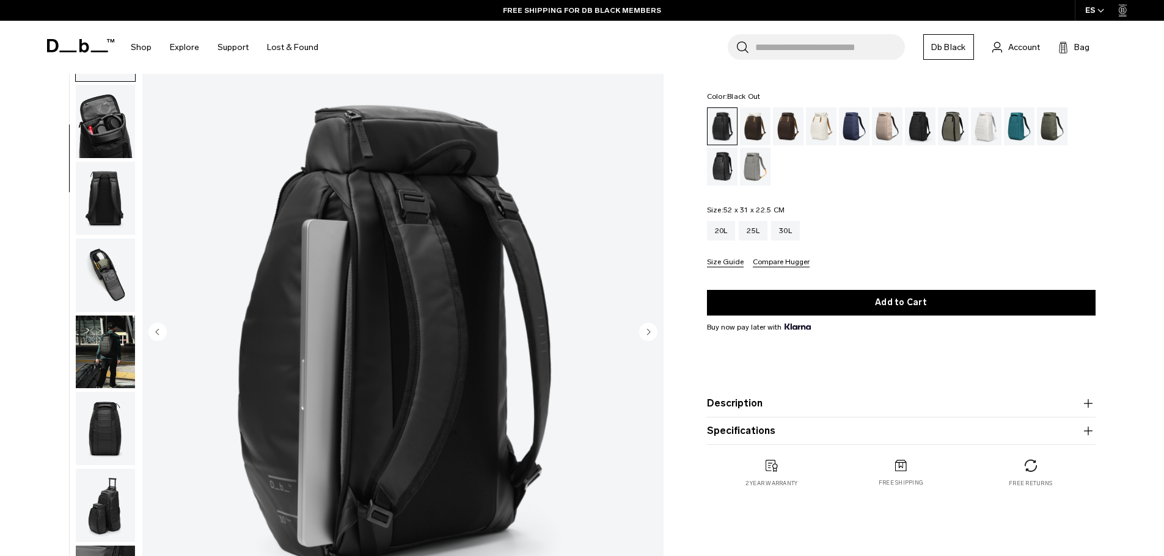
scroll to position [0, 0]
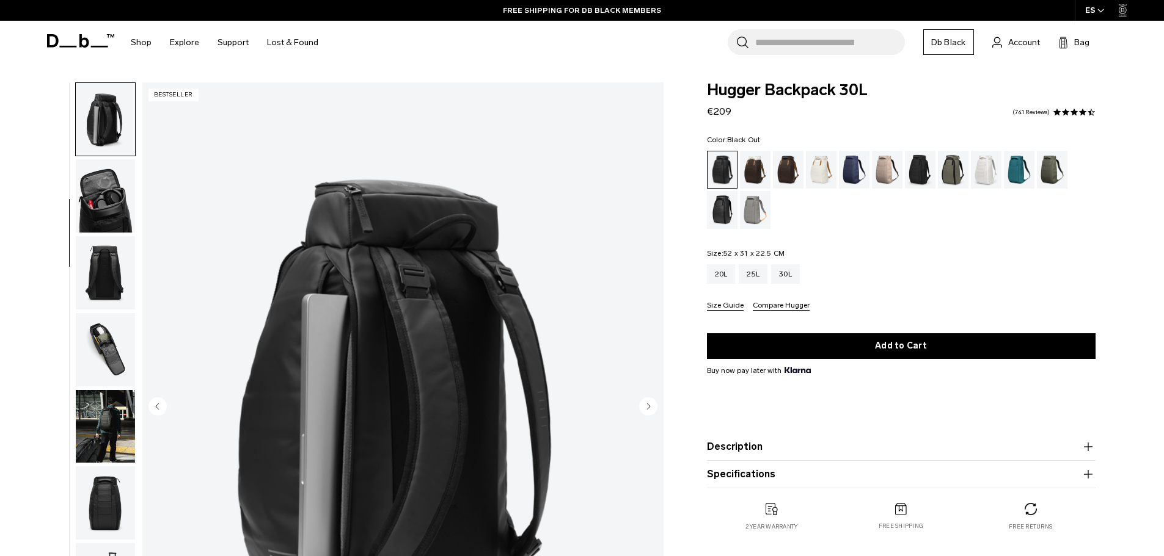
click at [104, 200] on img "button" at bounding box center [105, 195] width 59 height 73
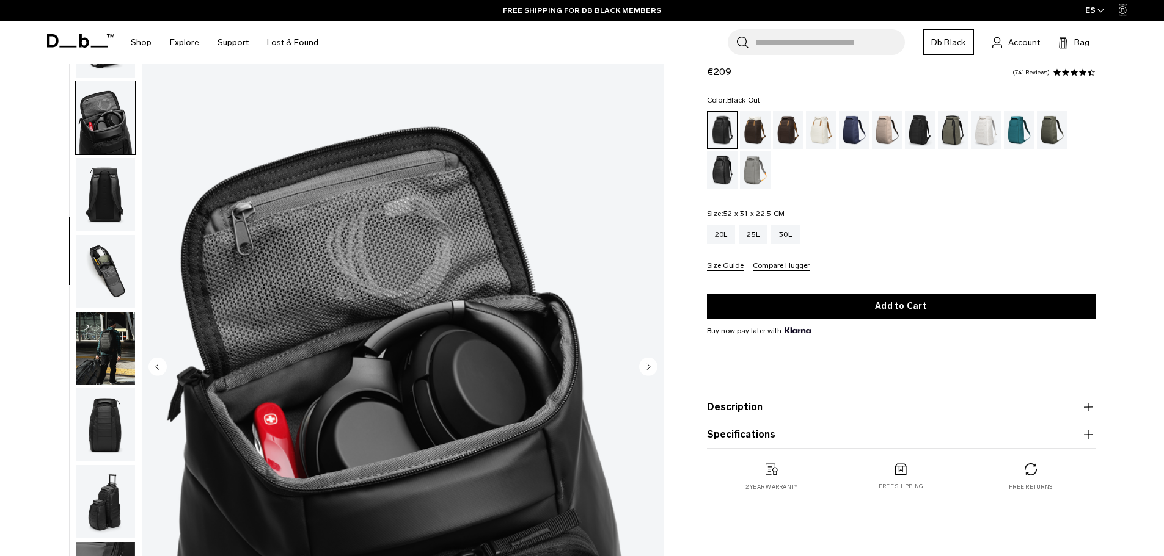
scroll to position [61, 0]
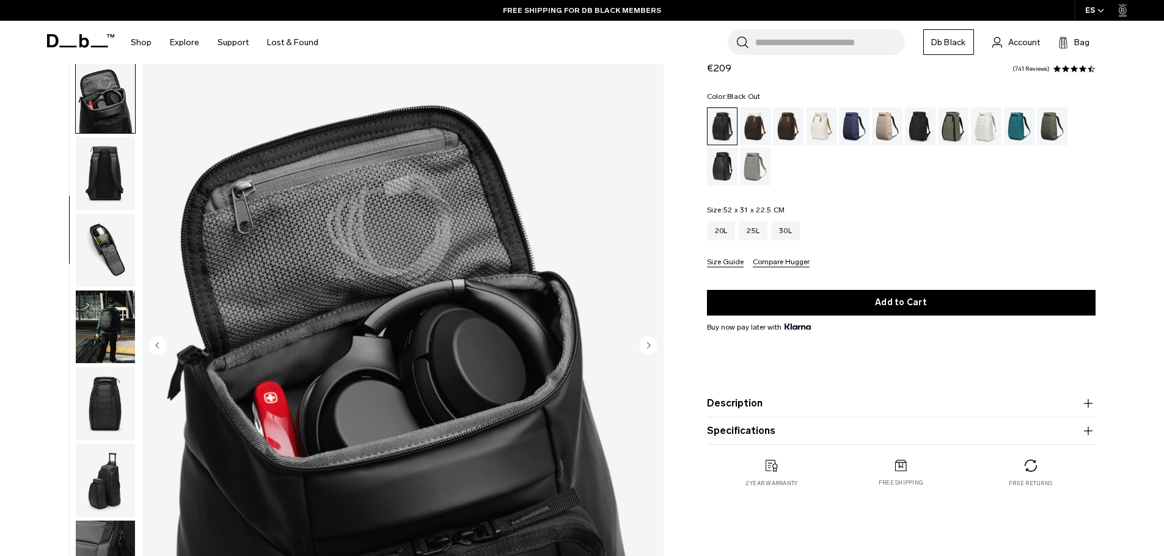
click at [107, 246] on img "button" at bounding box center [105, 250] width 59 height 73
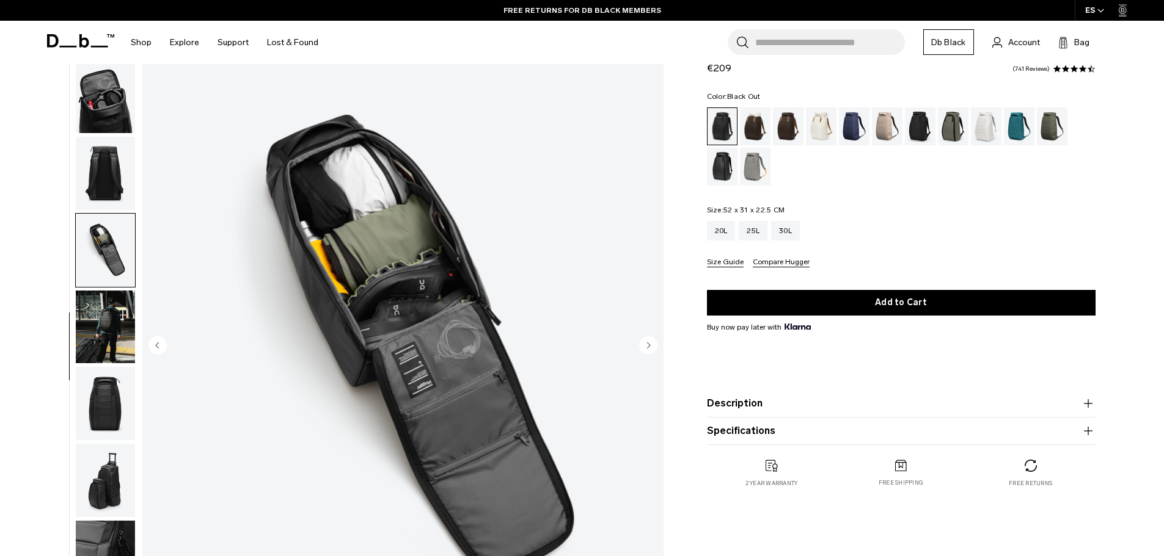
click at [115, 332] on img "button" at bounding box center [105, 327] width 59 height 73
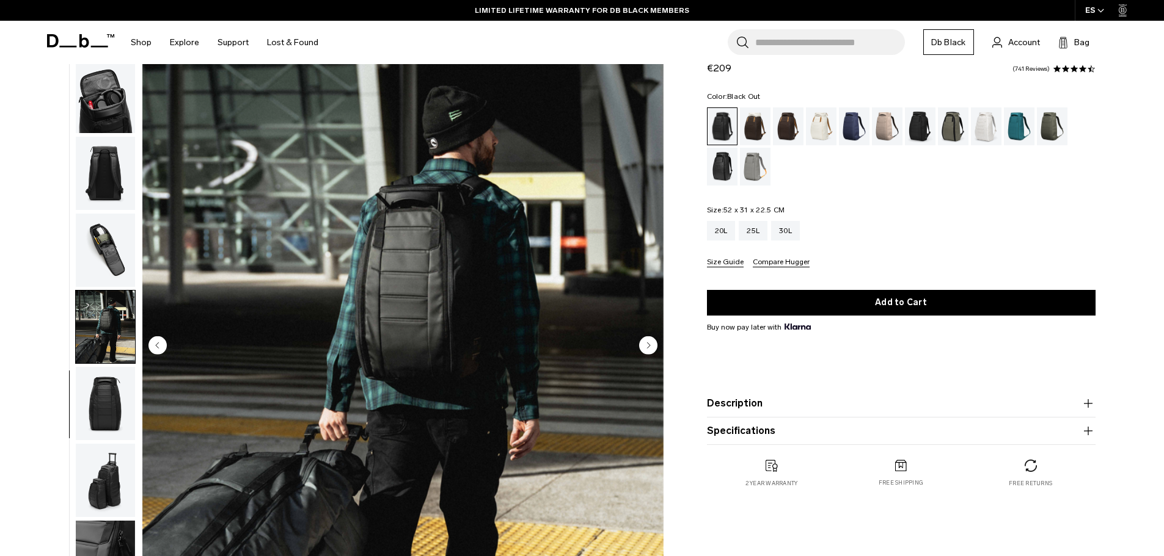
click at [102, 404] on img "button" at bounding box center [105, 403] width 59 height 73
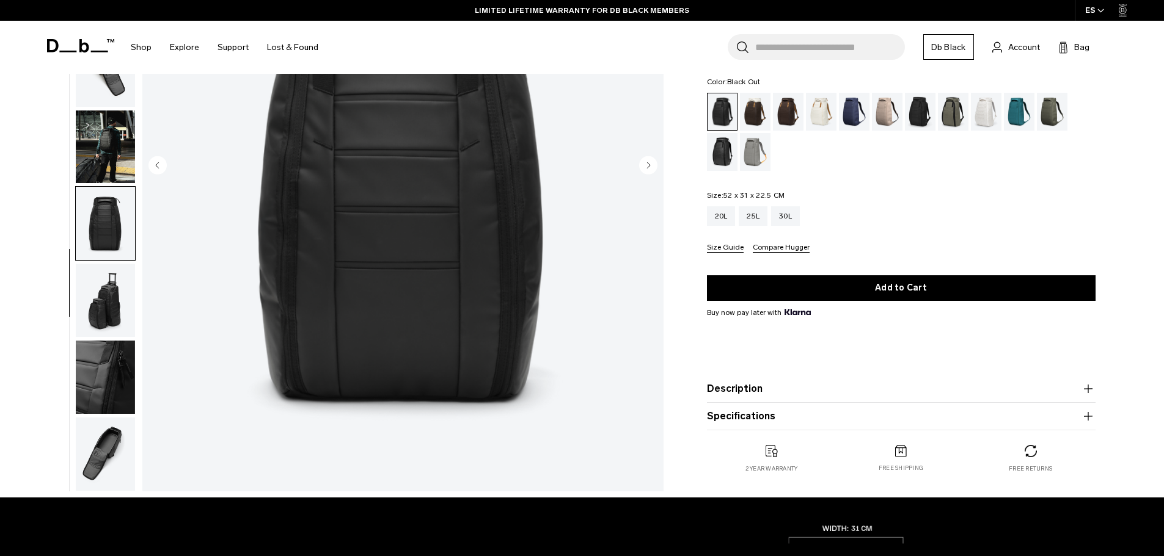
scroll to position [244, 0]
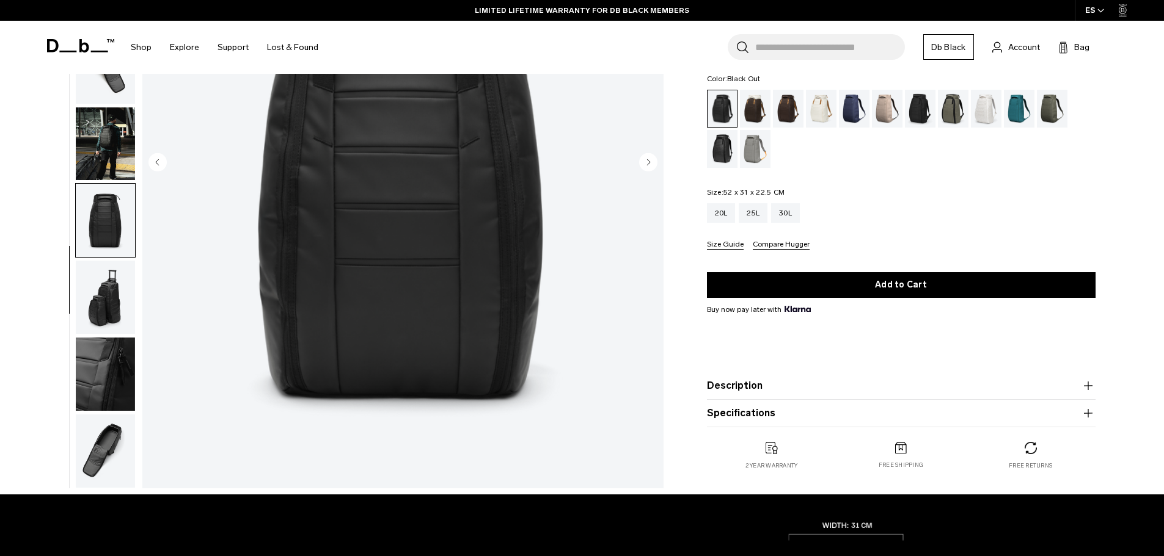
click at [110, 308] on img "button" at bounding box center [105, 297] width 59 height 73
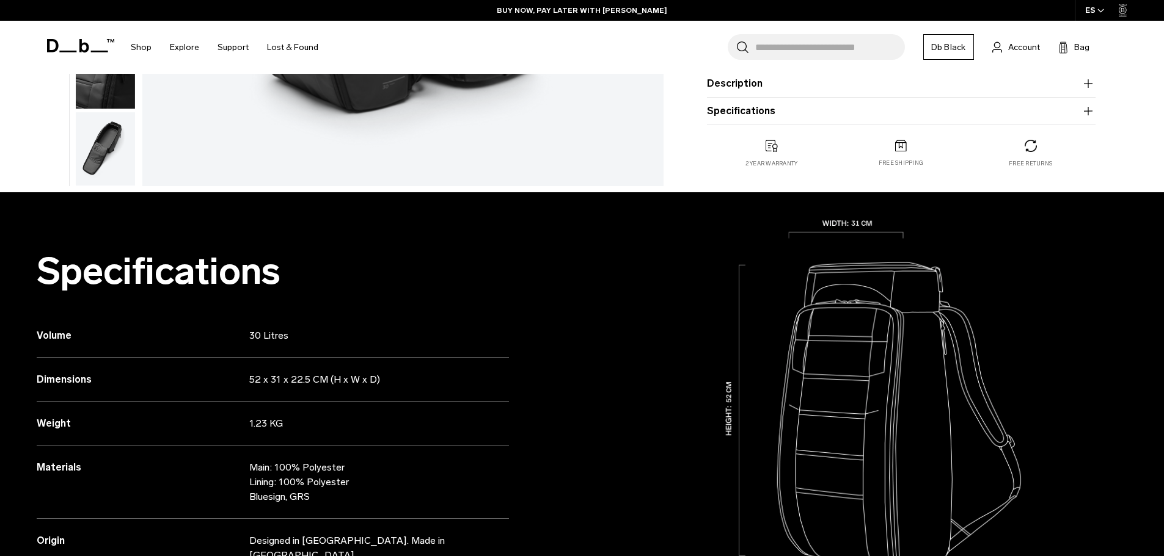
scroll to position [550, 0]
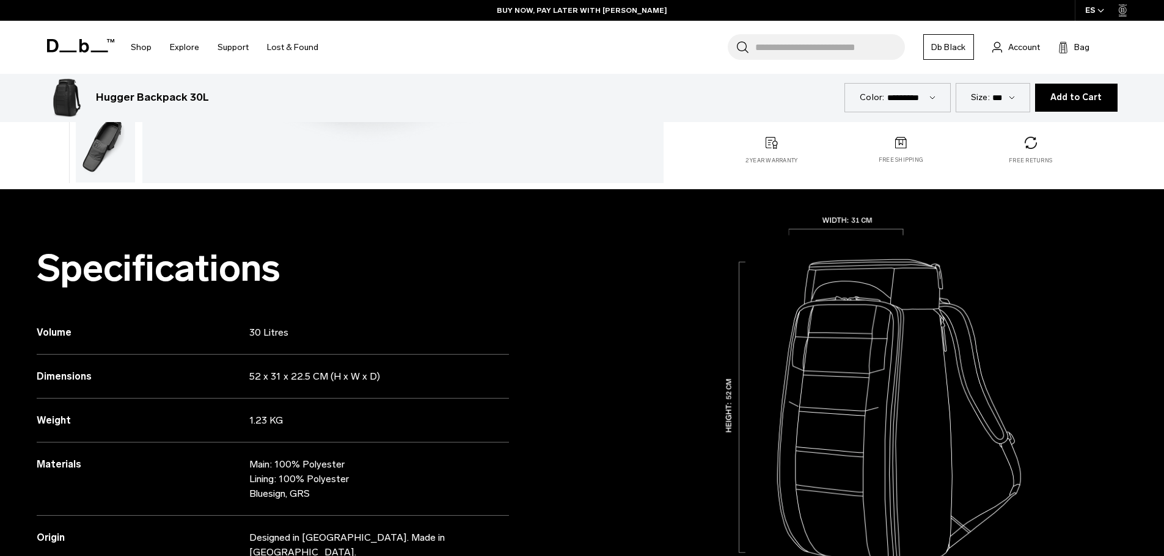
click at [86, 171] on img "button" at bounding box center [105, 145] width 59 height 73
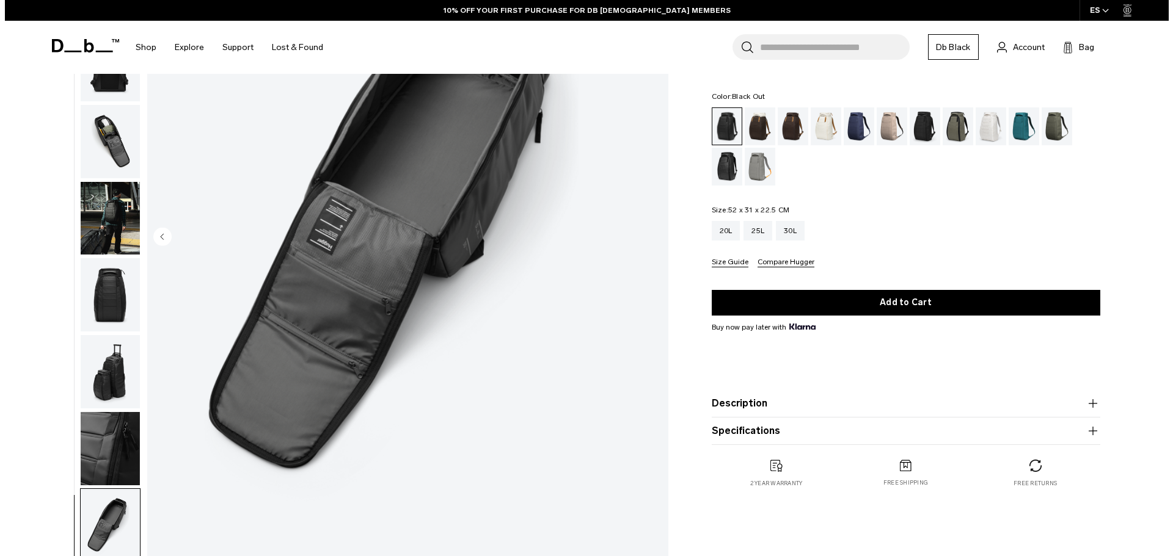
scroll to position [122, 0]
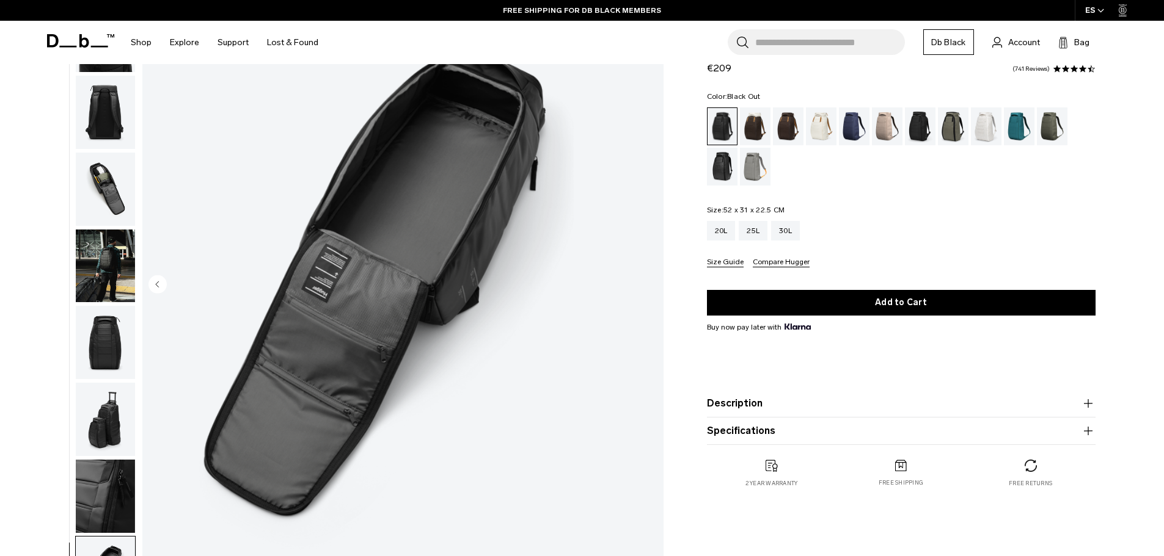
click at [758, 263] on button "Compare Hugger" at bounding box center [781, 262] width 57 height 9
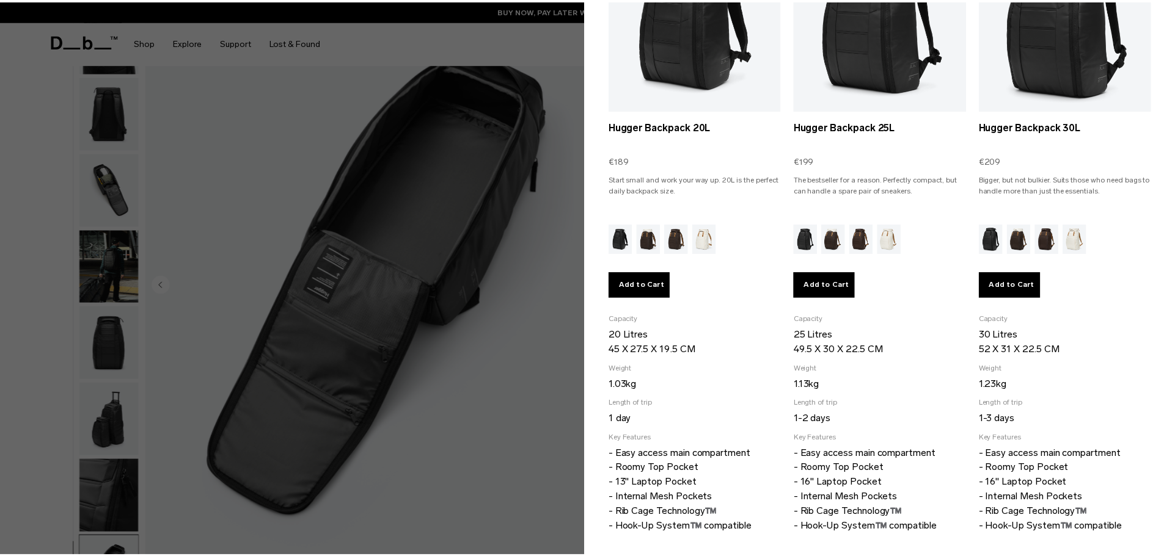
scroll to position [208, 0]
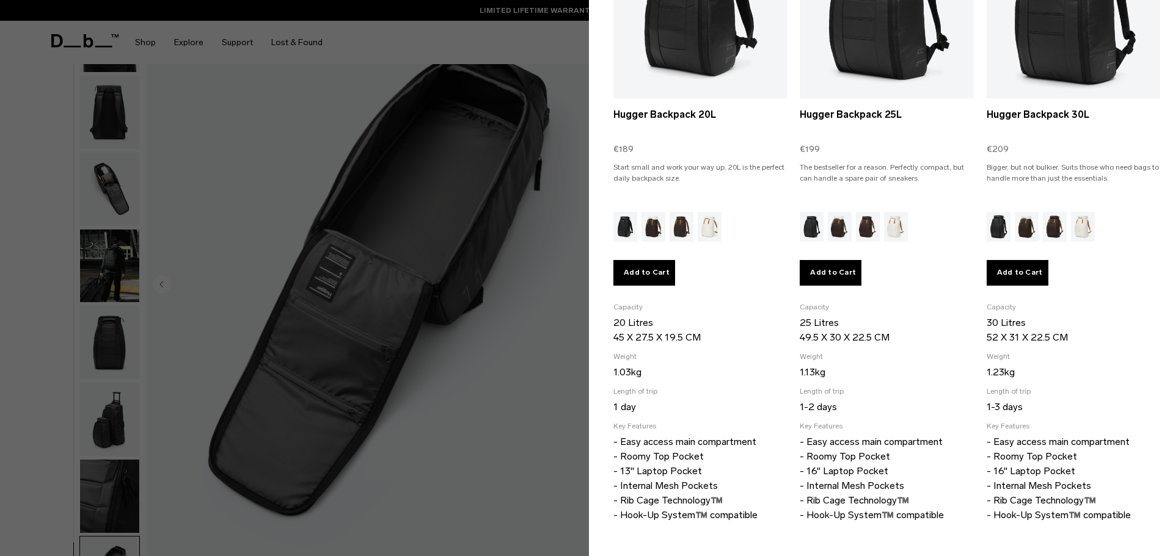
click at [504, 365] on div at bounding box center [586, 278] width 1173 height 556
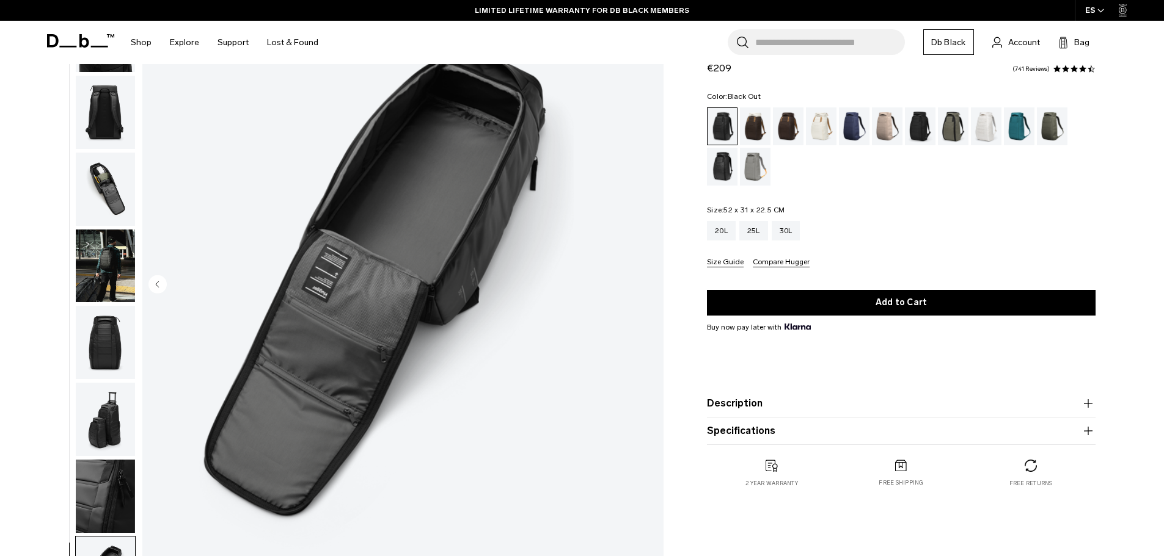
click at [723, 267] on button "Size Guide" at bounding box center [725, 262] width 37 height 9
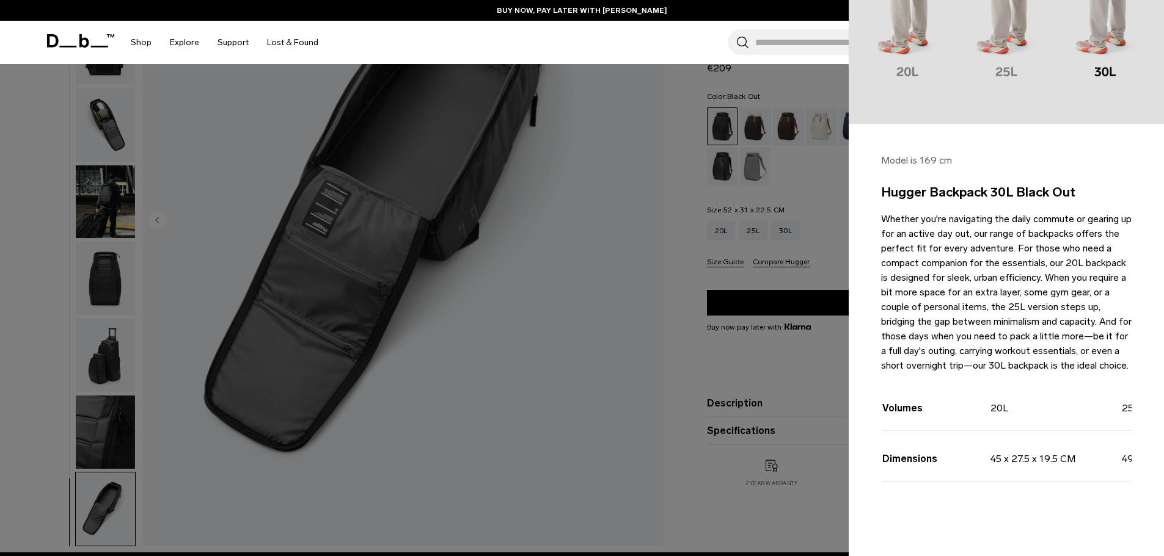
scroll to position [305, 0]
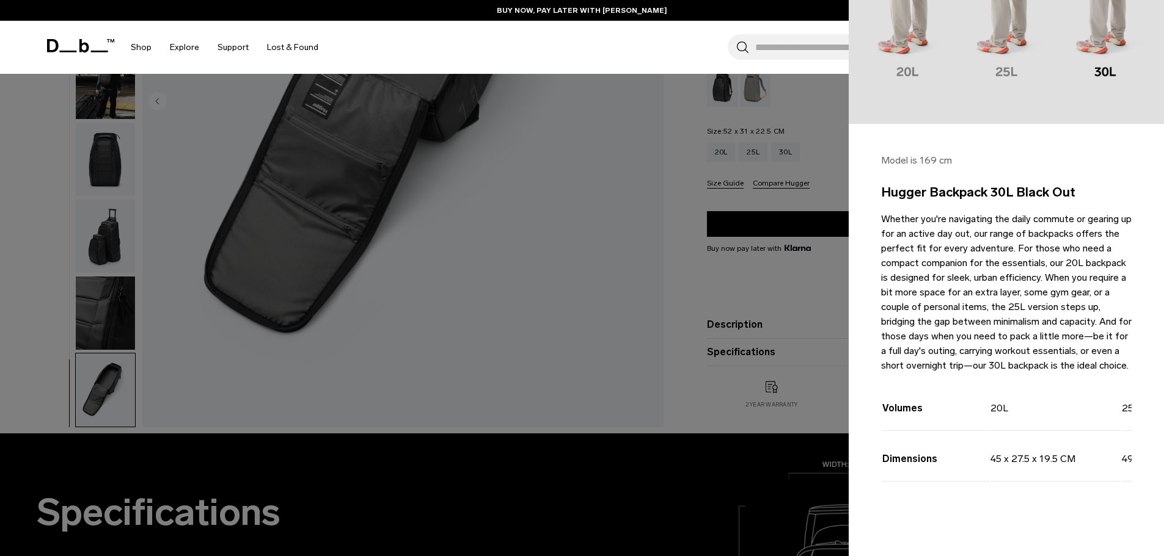
drag, startPoint x: 987, startPoint y: 511, endPoint x: 1065, endPoint y: 518, distance: 78.5
click at [1065, 518] on div "Model is 169 cm Hugger Backpack 30L Black Out Whether you're navigating the dai…" at bounding box center [1005, 340] width 315 height 432
click at [1065, 509] on div "Volumes 20L 25L 30L Dimensions 45 x 27.5 x 19.5 CM 49.5 x 30 x 22.5 CM 52 x 31 …" at bounding box center [1006, 447] width 250 height 132
click at [1065, 517] on div "Model is 169 cm Hugger Backpack 30L Black Out Whether you're navigating the dai…" at bounding box center [1005, 340] width 315 height 432
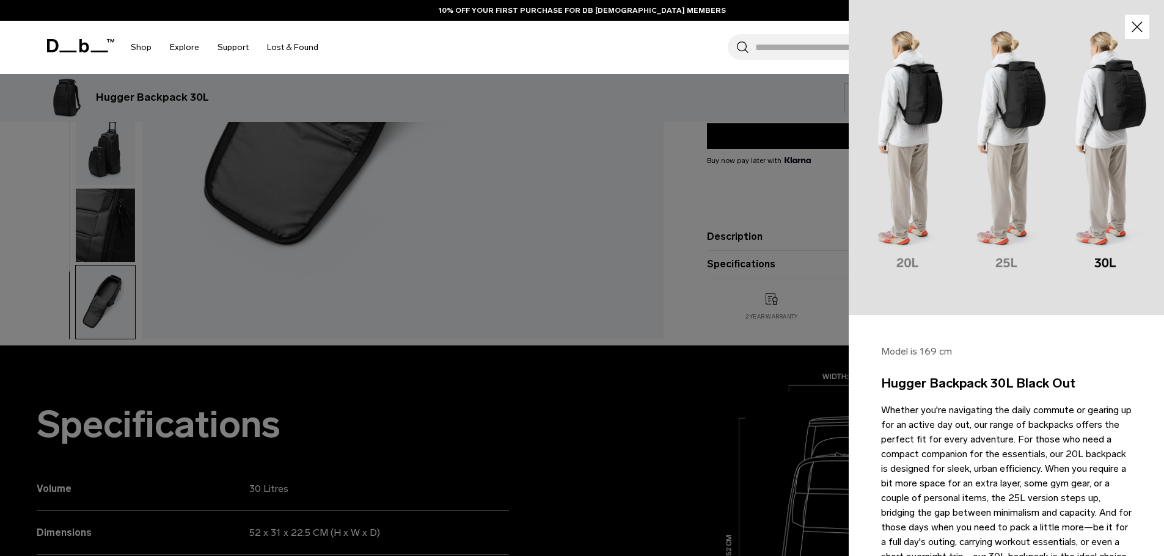
scroll to position [183, 0]
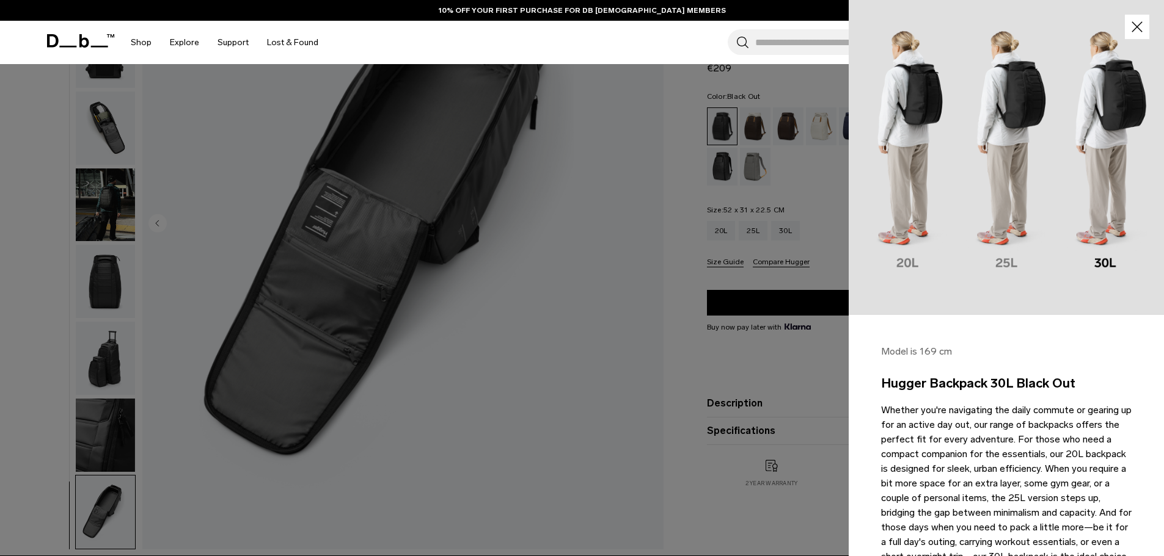
click at [586, 344] on div at bounding box center [582, 278] width 1164 height 556
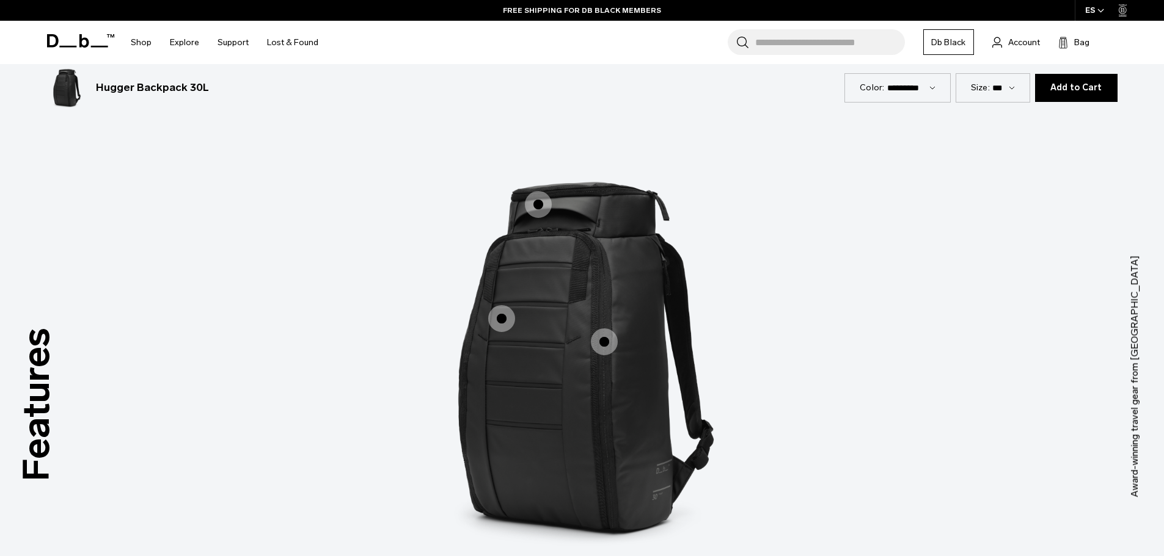
scroll to position [1283, 0]
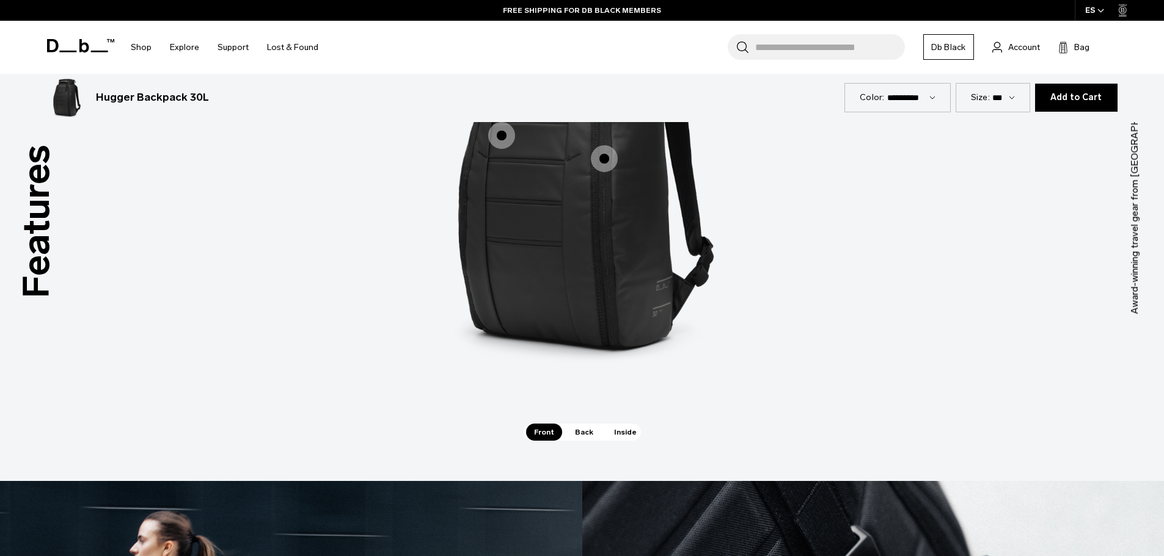
click at [582, 433] on span "Back" at bounding box center [584, 432] width 34 height 17
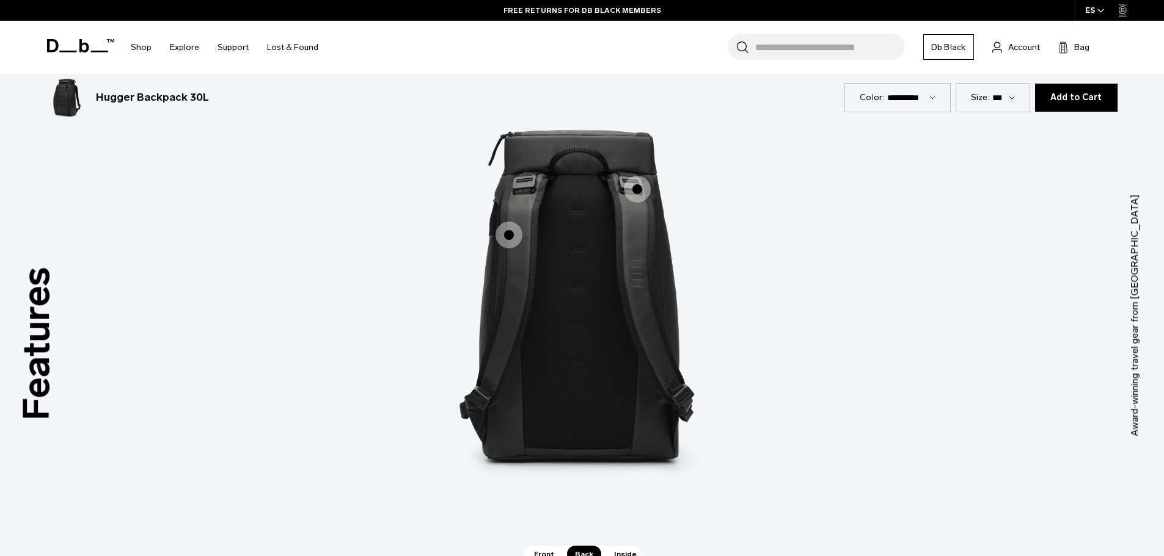
scroll to position [1222, 0]
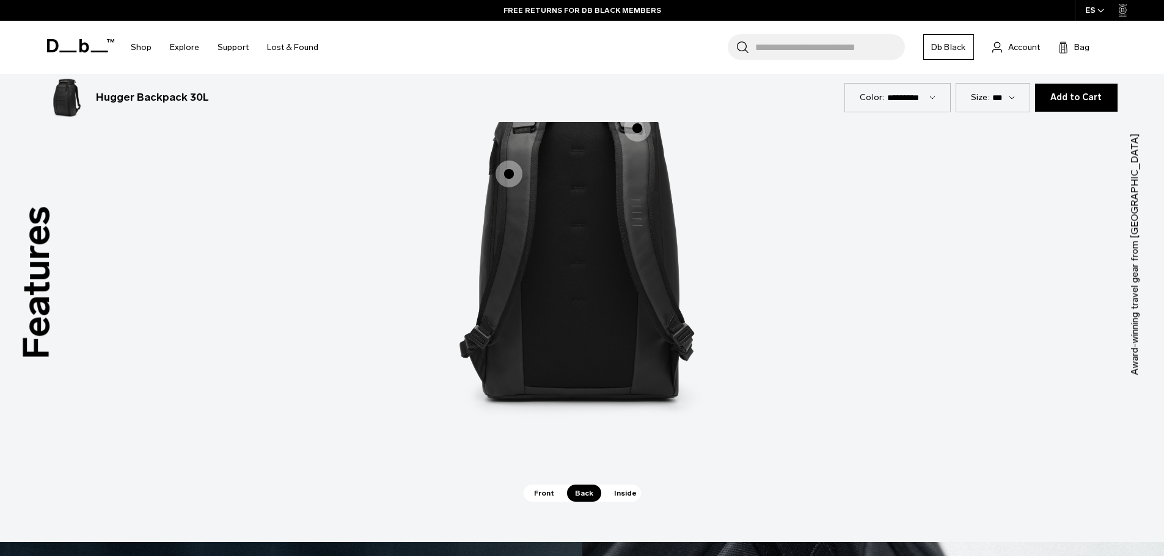
click at [628, 494] on span "Inside" at bounding box center [625, 493] width 38 height 17
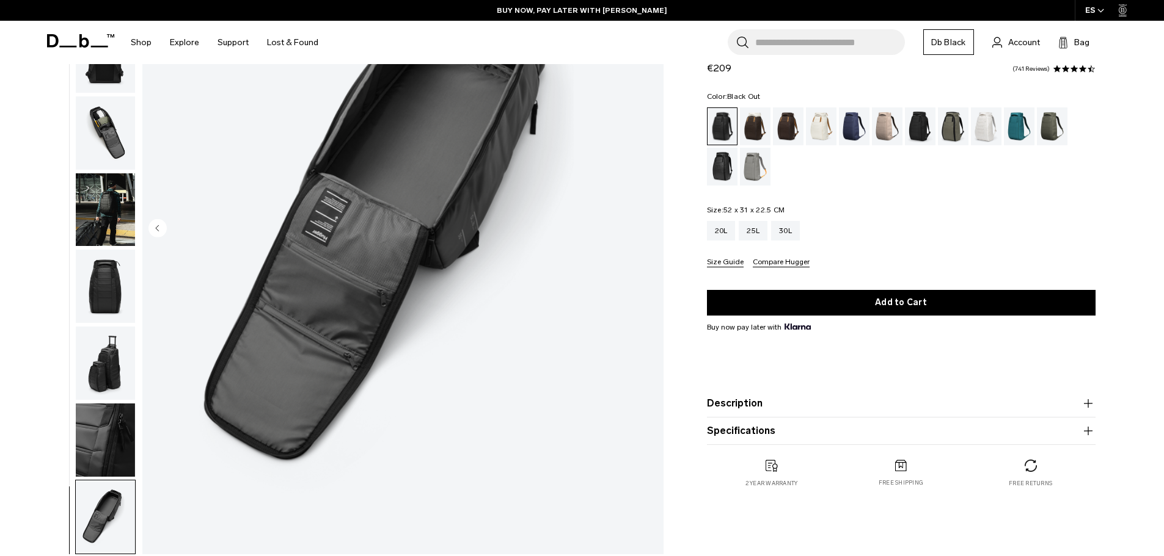
scroll to position [0, 0]
